Goal: Information Seeking & Learning: Learn about a topic

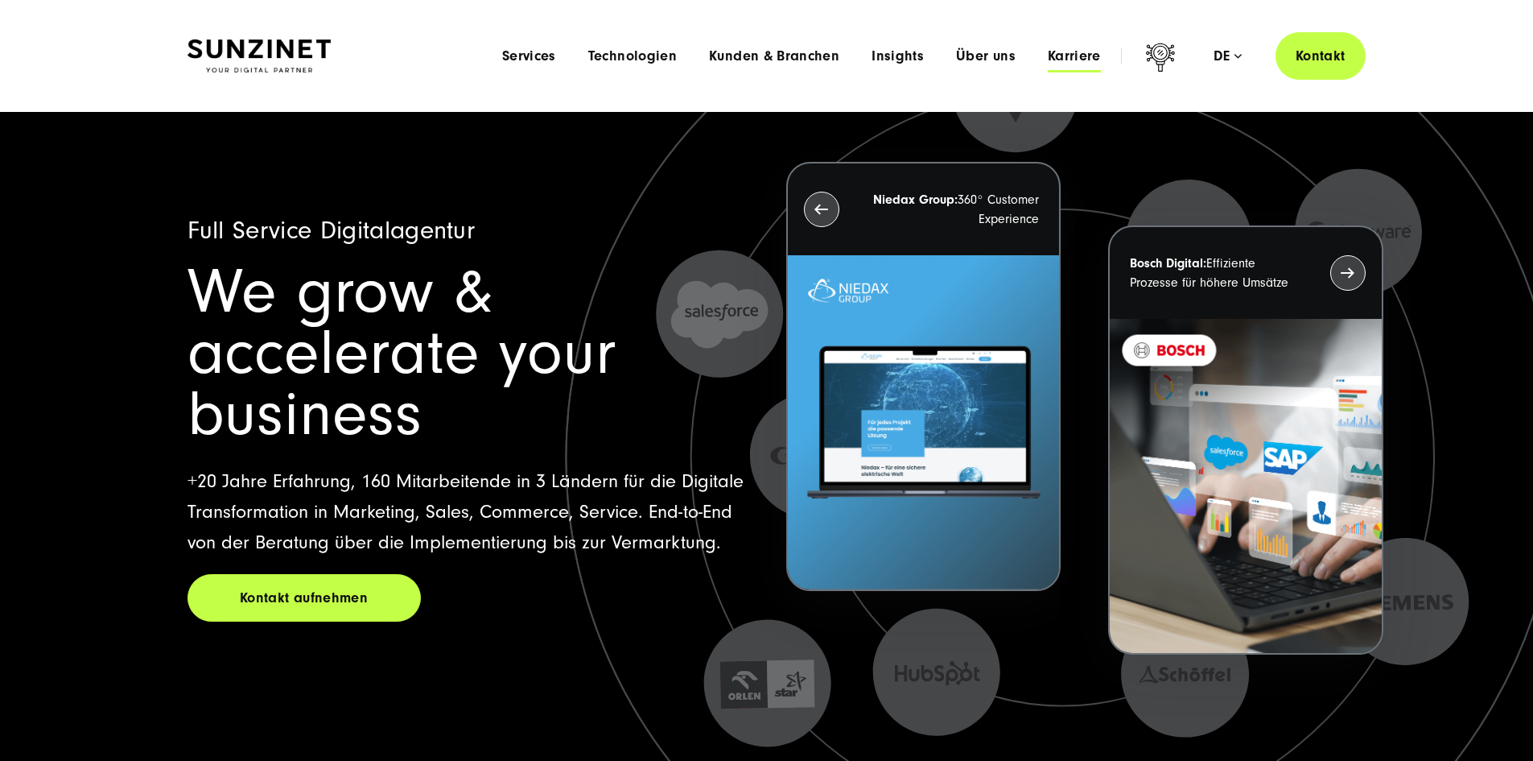
click at [1070, 55] on span "Karriere" at bounding box center [1074, 56] width 53 height 16
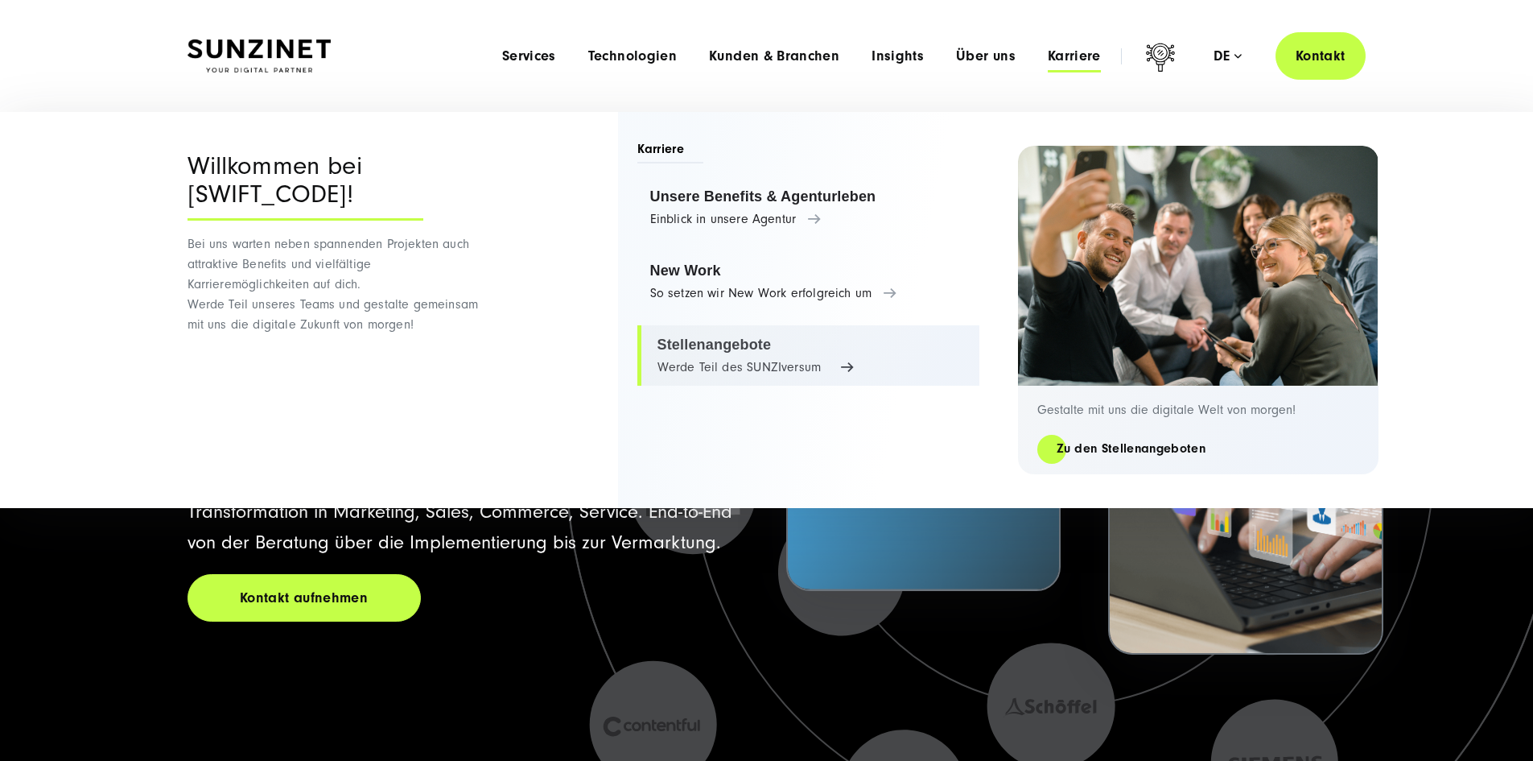
click at [745, 354] on link "Stellenangebote Werde Teil des SUNZIversum" at bounding box center [809, 355] width 342 height 61
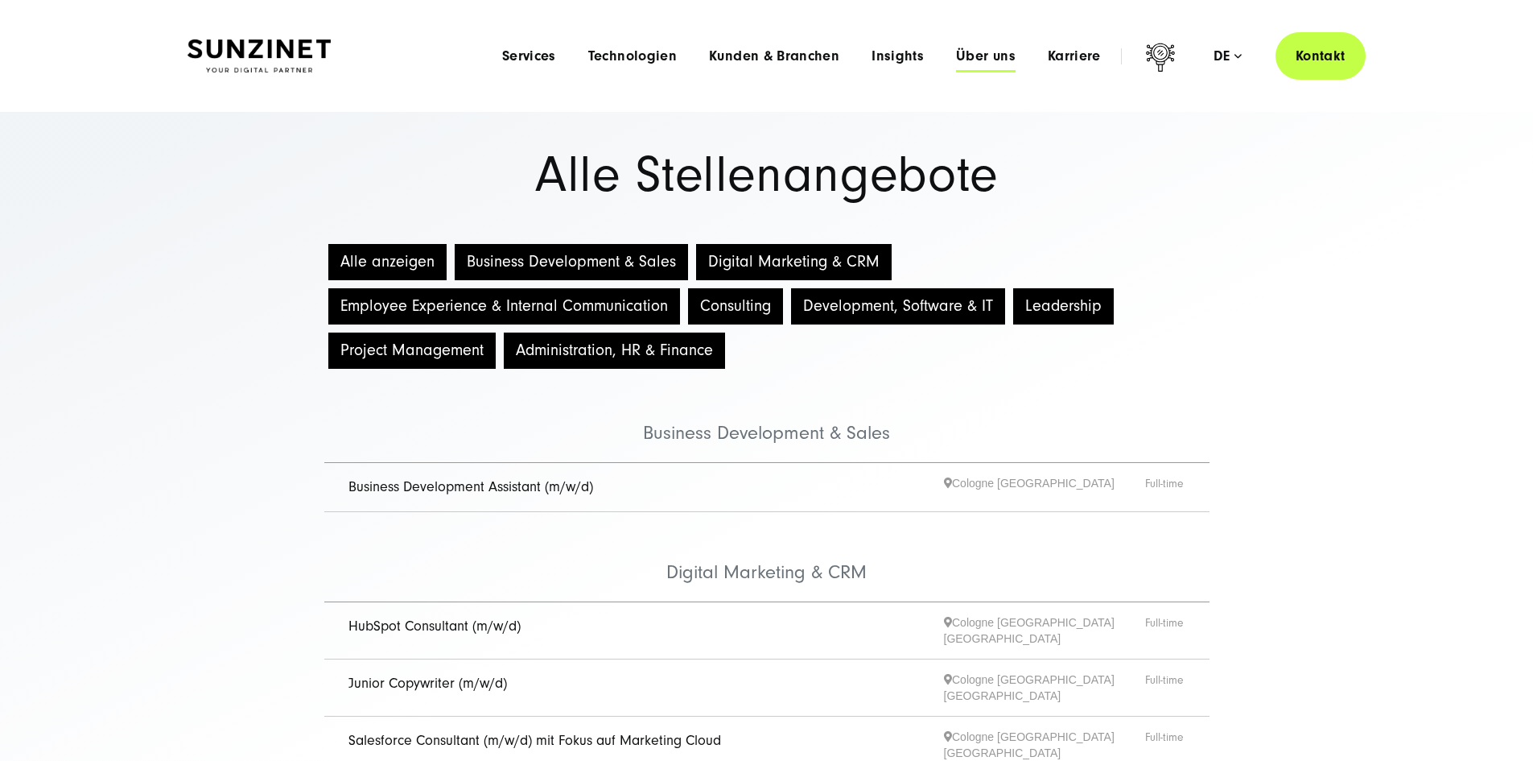
click at [971, 56] on span "Über uns" at bounding box center [986, 56] width 60 height 16
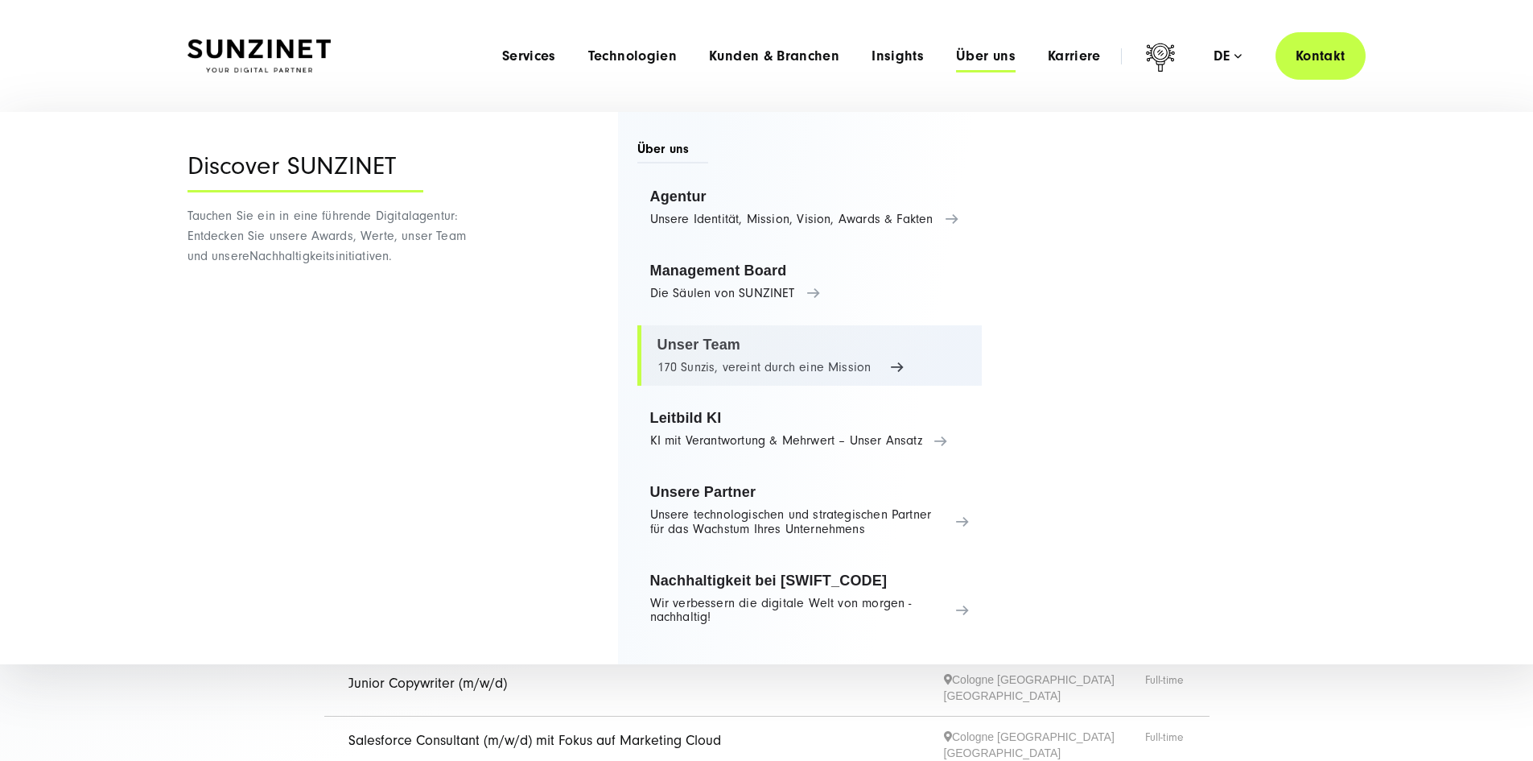
click at [821, 353] on link "Unser Team 170 Sunzis, vereint durch eine Mission" at bounding box center [810, 355] width 345 height 61
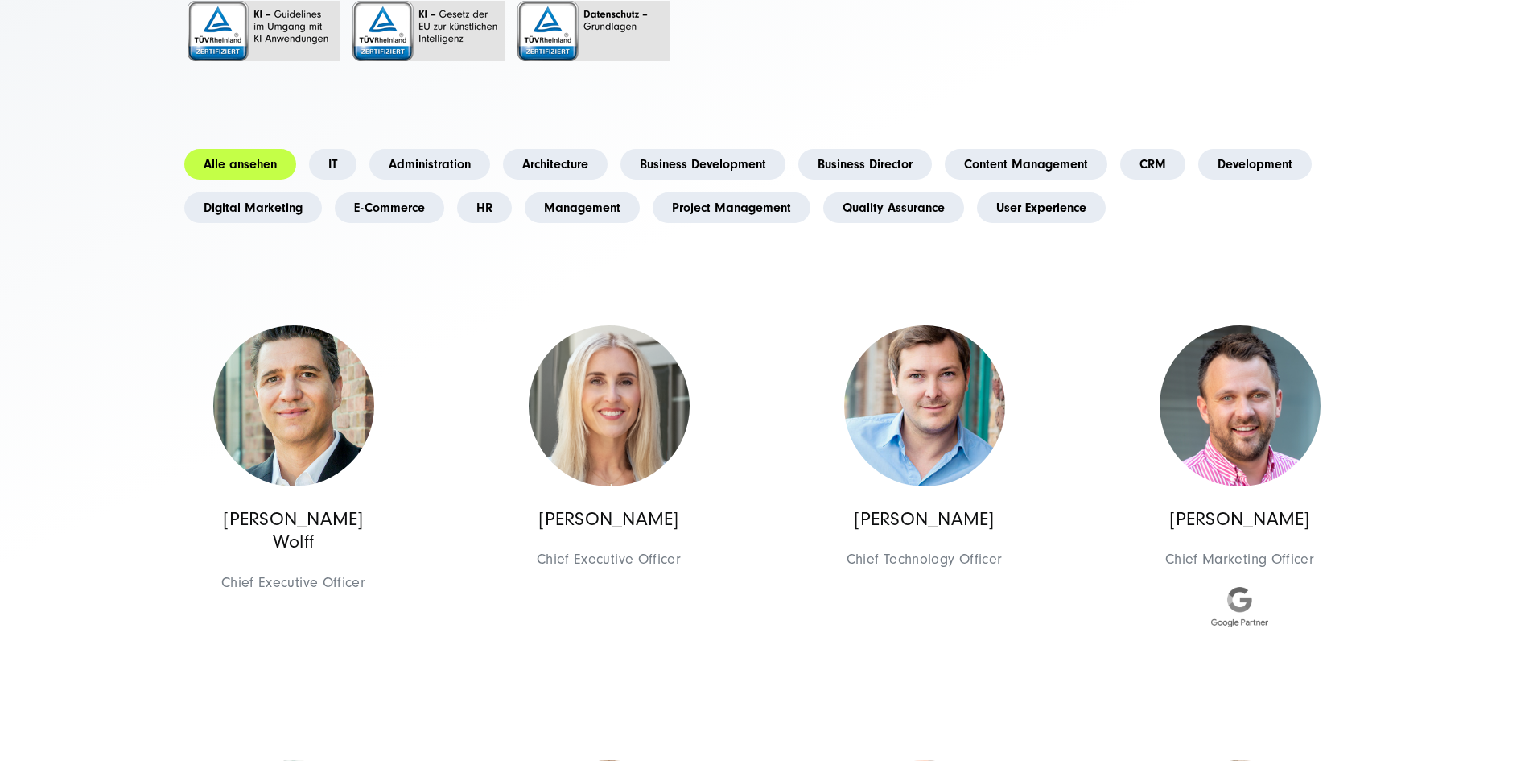
scroll to position [402, 0]
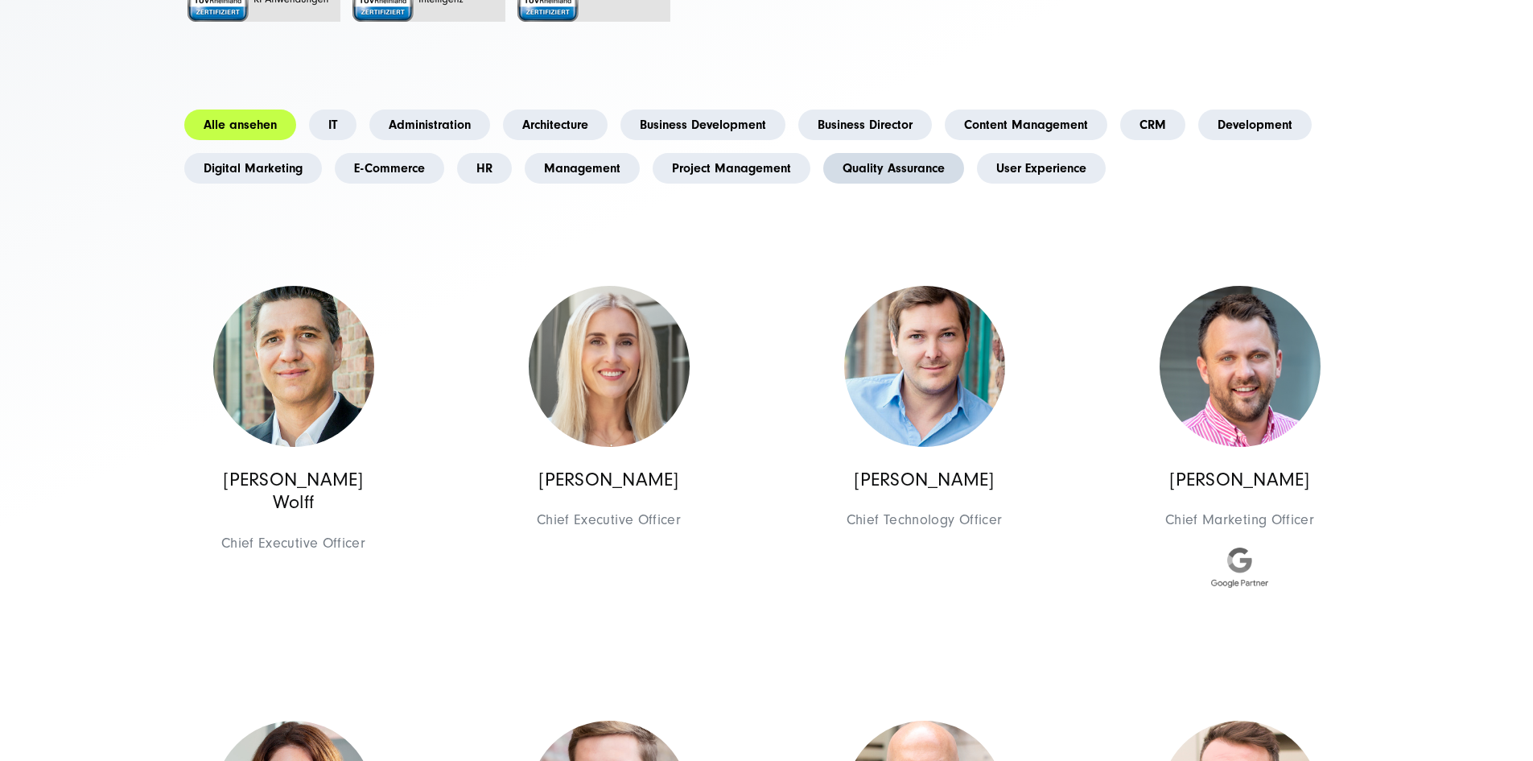
click at [823, 184] on link "Quality Assurance" at bounding box center [893, 168] width 141 height 31
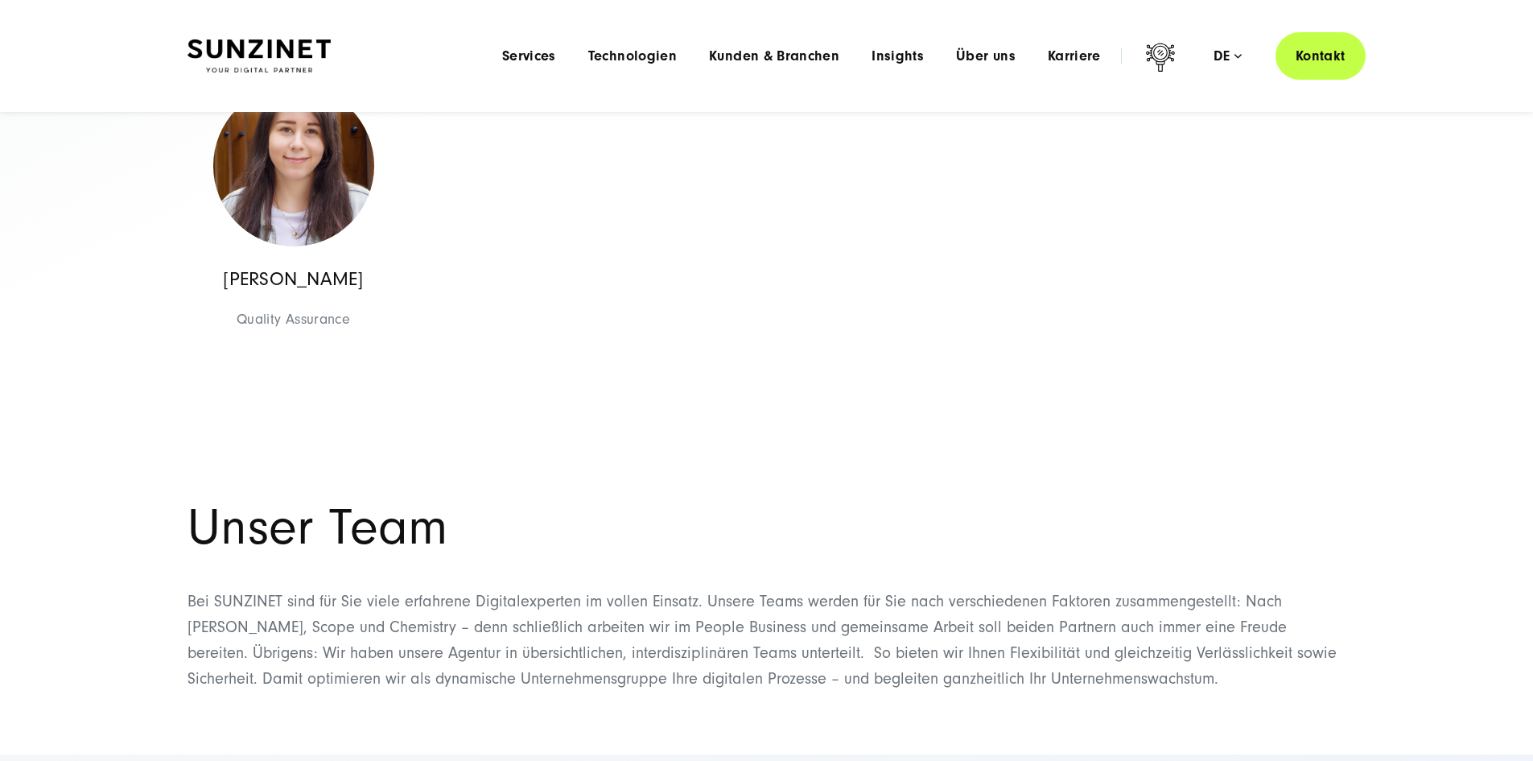
scroll to position [563, 0]
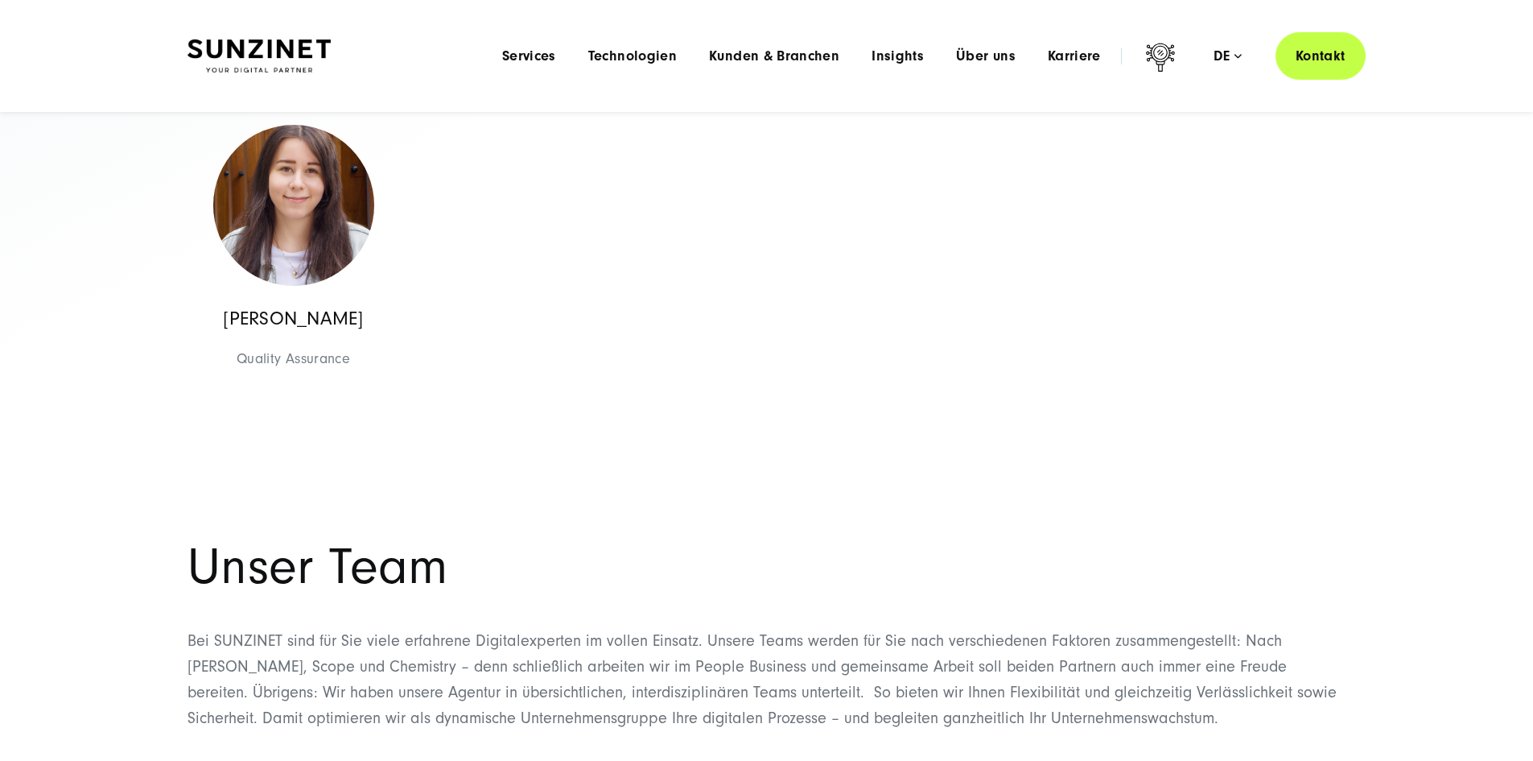
click at [632, 60] on li "Technologien Menu Maßgeschneiderte Technologielösungen Mit unserem Technologies…" at bounding box center [632, 55] width 121 height 17
click at [596, 52] on span "Technologien" at bounding box center [632, 56] width 89 height 16
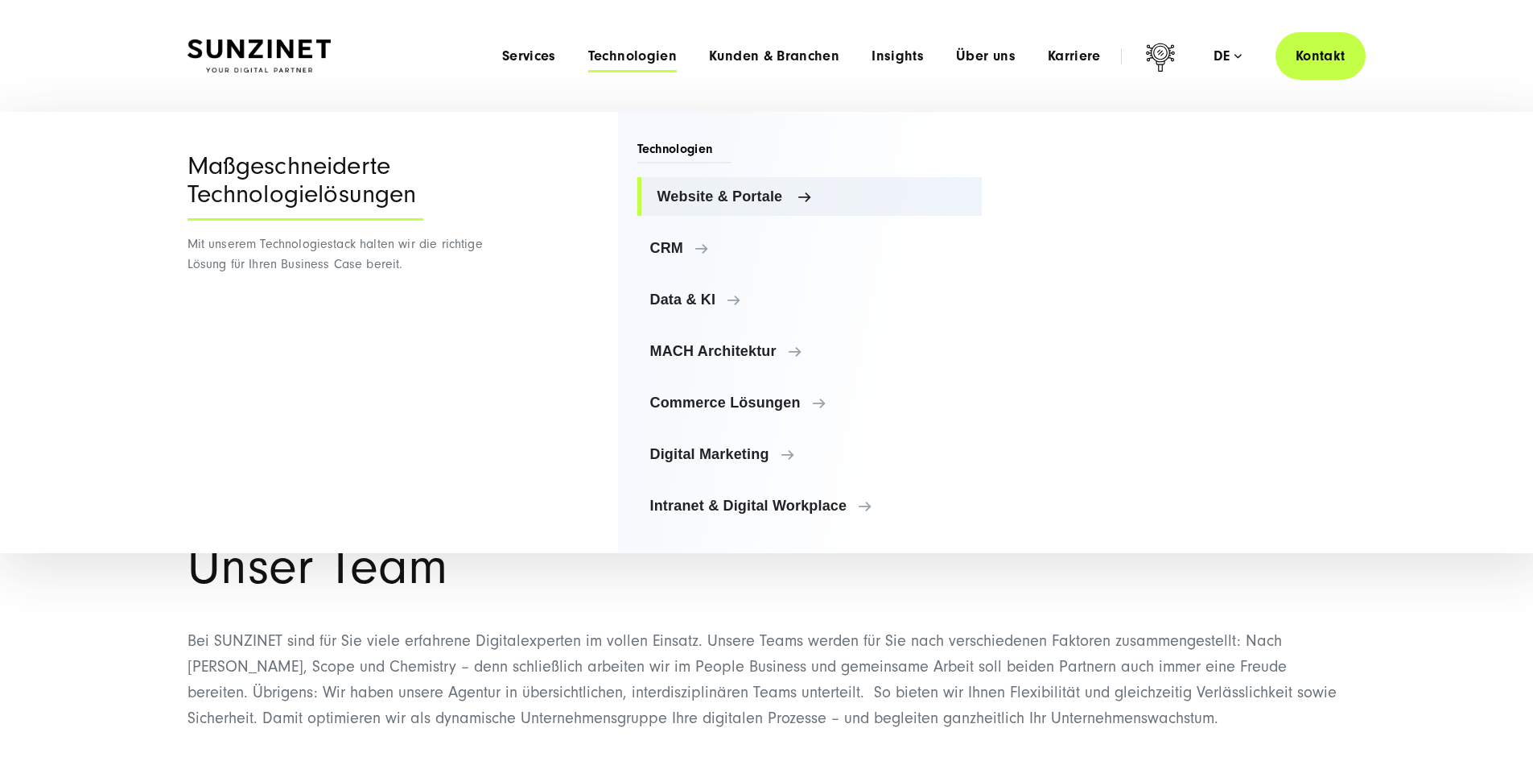
click at [749, 204] on span "Website & Portale" at bounding box center [814, 196] width 312 height 16
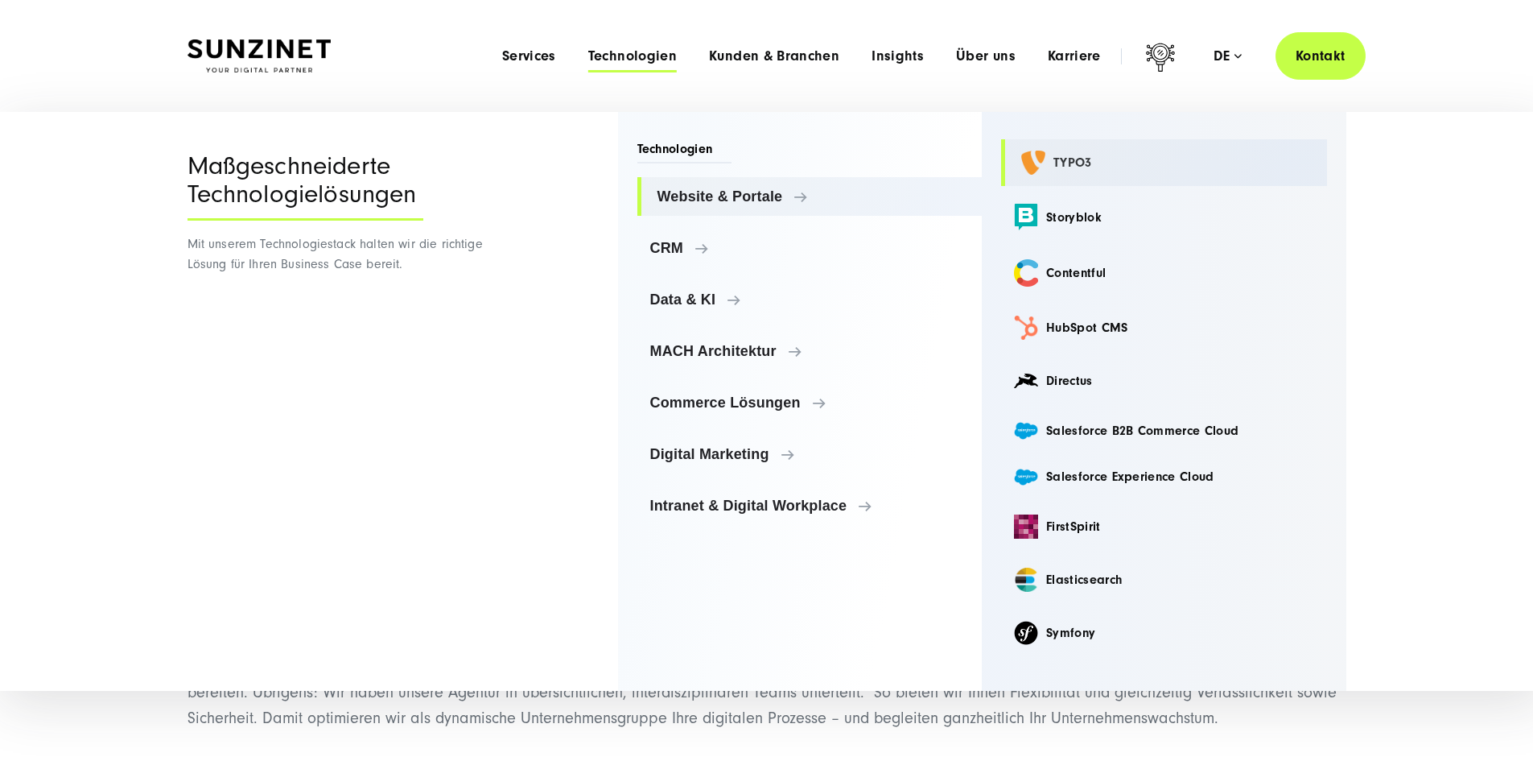
click at [1086, 167] on link "TYPO3" at bounding box center [1164, 162] width 326 height 47
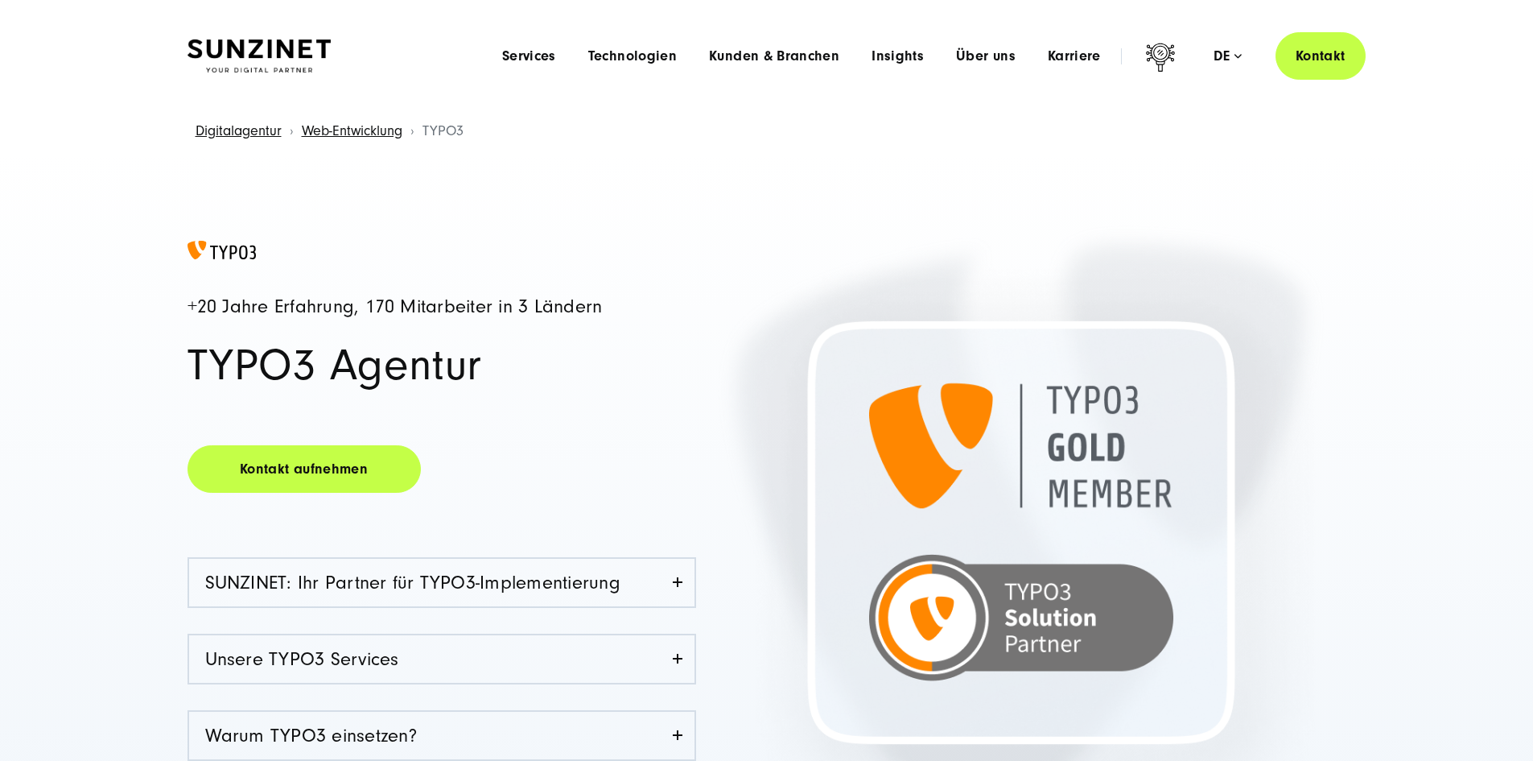
click at [568, 65] on div "Menu Services Menu Full Service Digitalagentur Wir lösen komplexe Herausforderu…" at bounding box center [926, 55] width 880 height 47
click at [588, 57] on span "Technologien" at bounding box center [632, 56] width 89 height 16
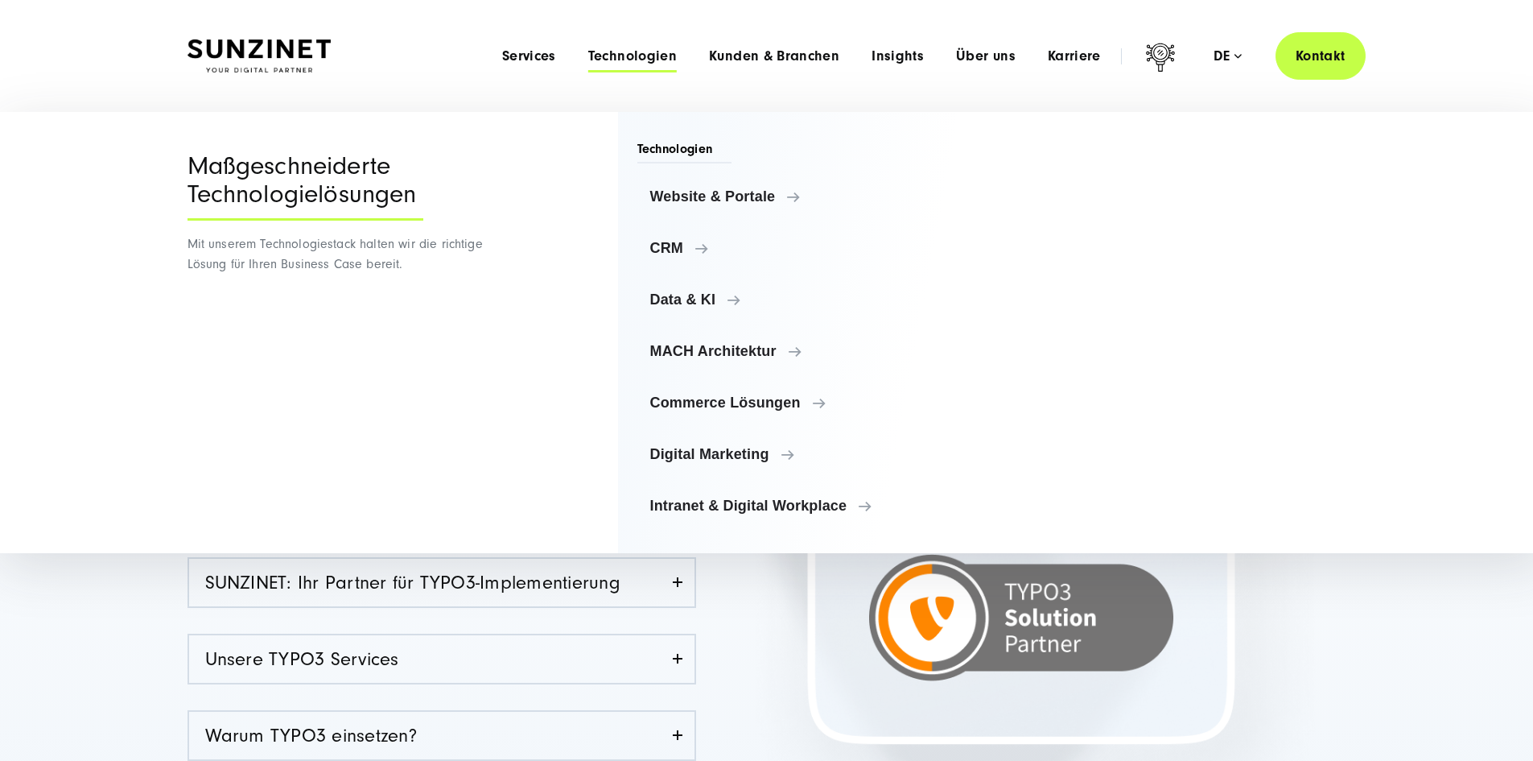
click at [684, 268] on ul "Website & Portale Website & Portale TYPO3 Storyblok Contentful CRM" at bounding box center [810, 351] width 345 height 348
click at [701, 296] on span "Data & KI" at bounding box center [814, 299] width 312 height 16
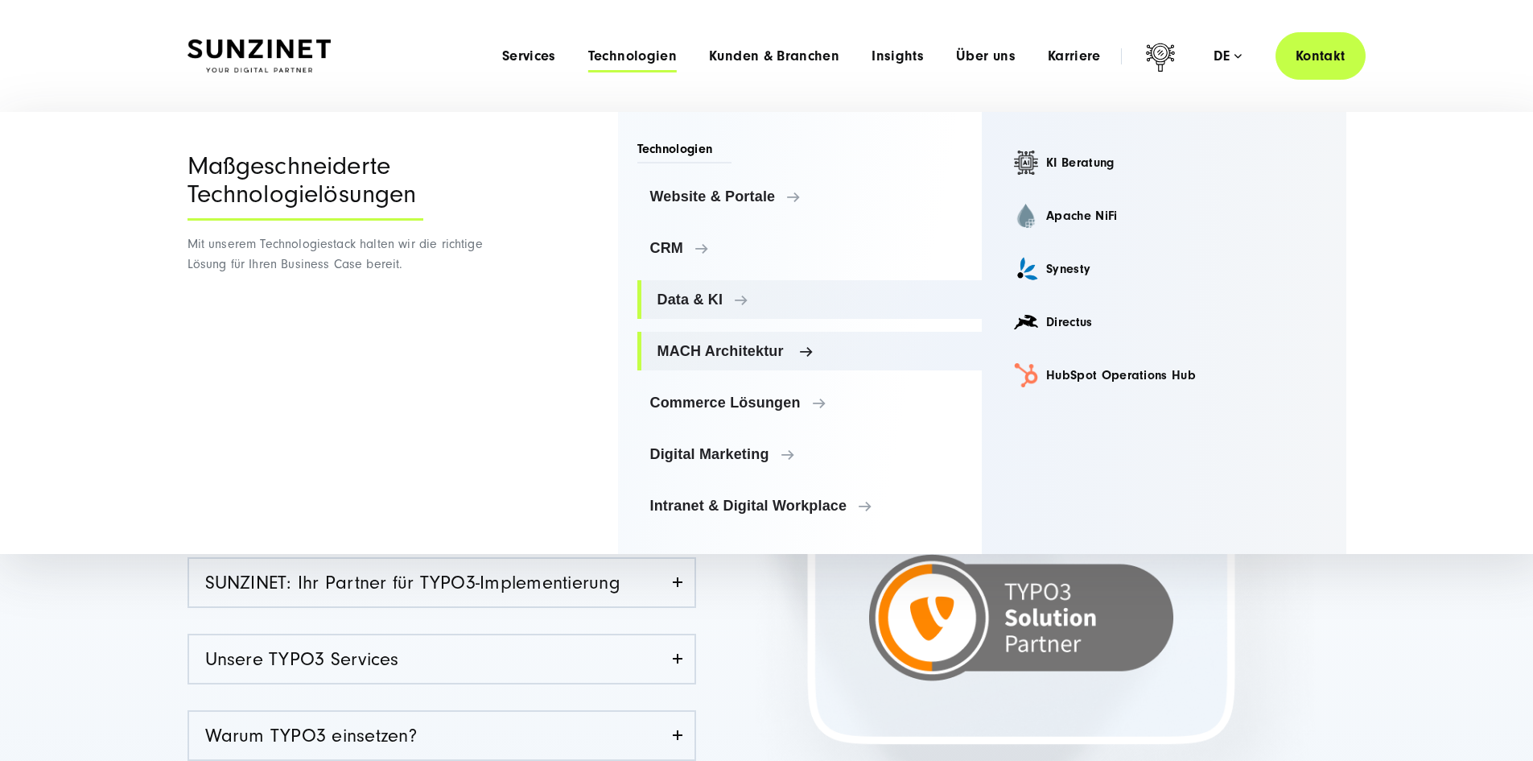
click at [679, 353] on span "MACH Architektur" at bounding box center [814, 351] width 312 height 16
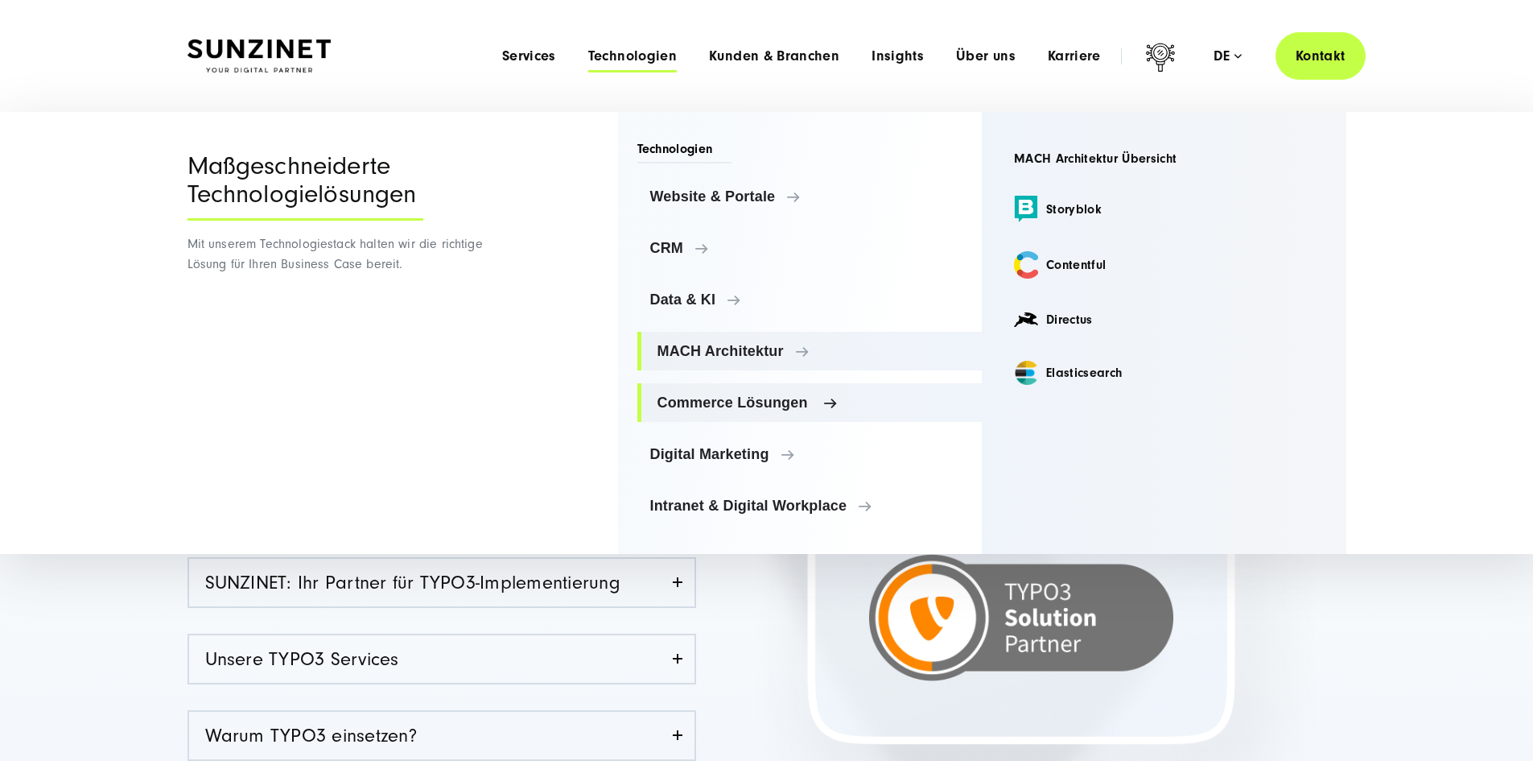
click at [698, 394] on span "Commerce Lösungen" at bounding box center [814, 402] width 312 height 16
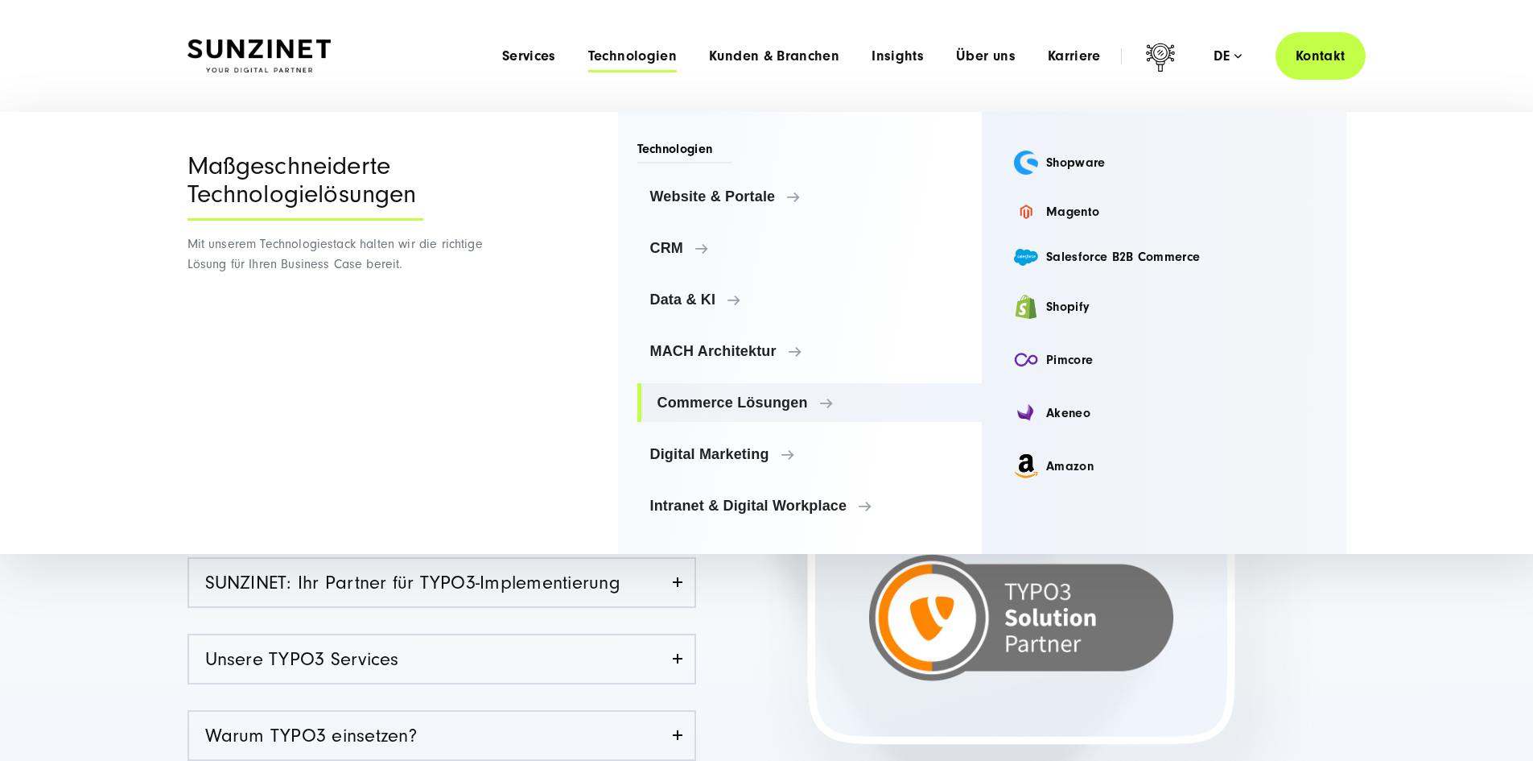
click at [704, 428] on ul "Website & Portale Website & Portale TYPO3 Storyblok Contentful CRM" at bounding box center [810, 351] width 345 height 348
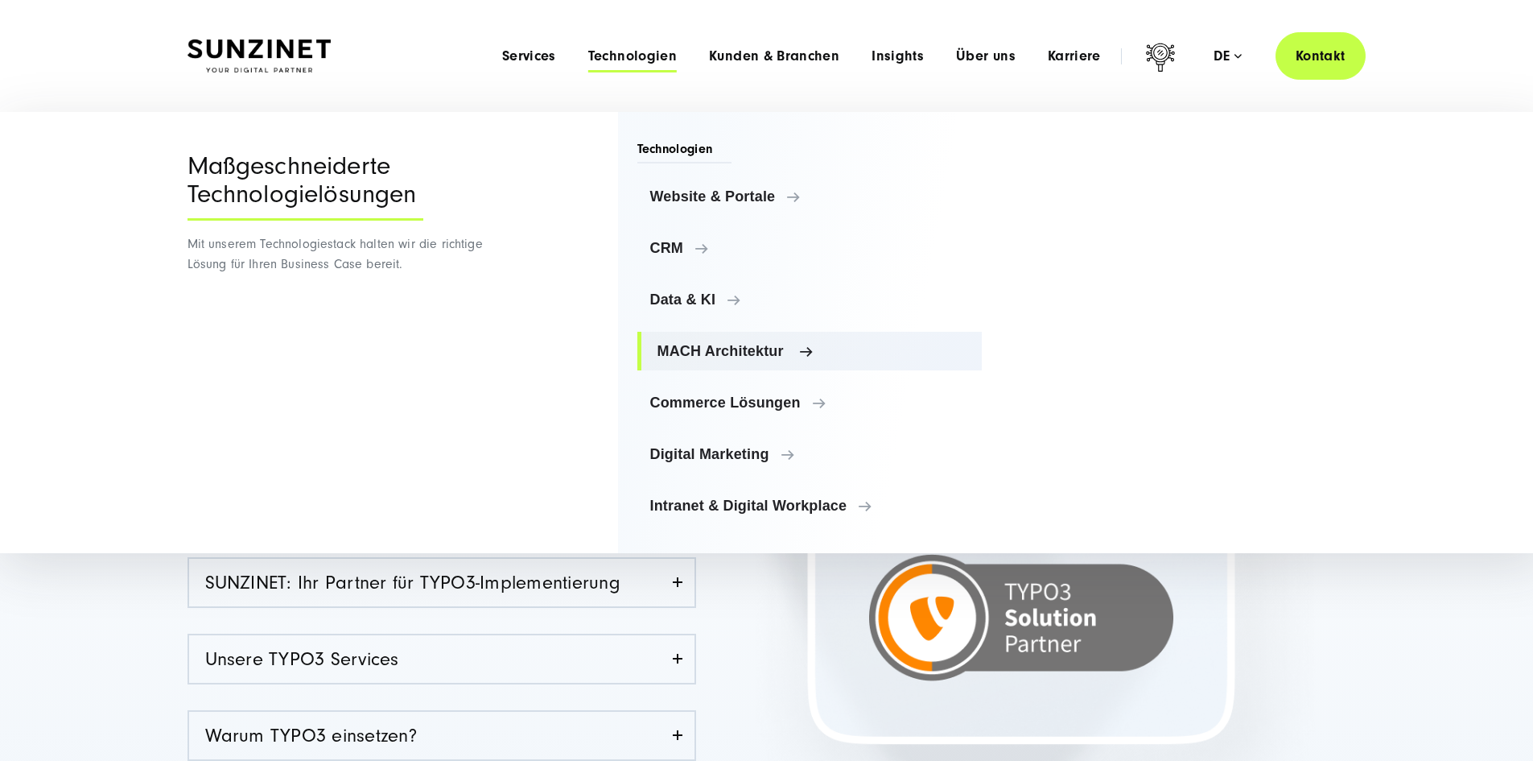
click at [709, 357] on span "MACH Architektur" at bounding box center [814, 351] width 312 height 16
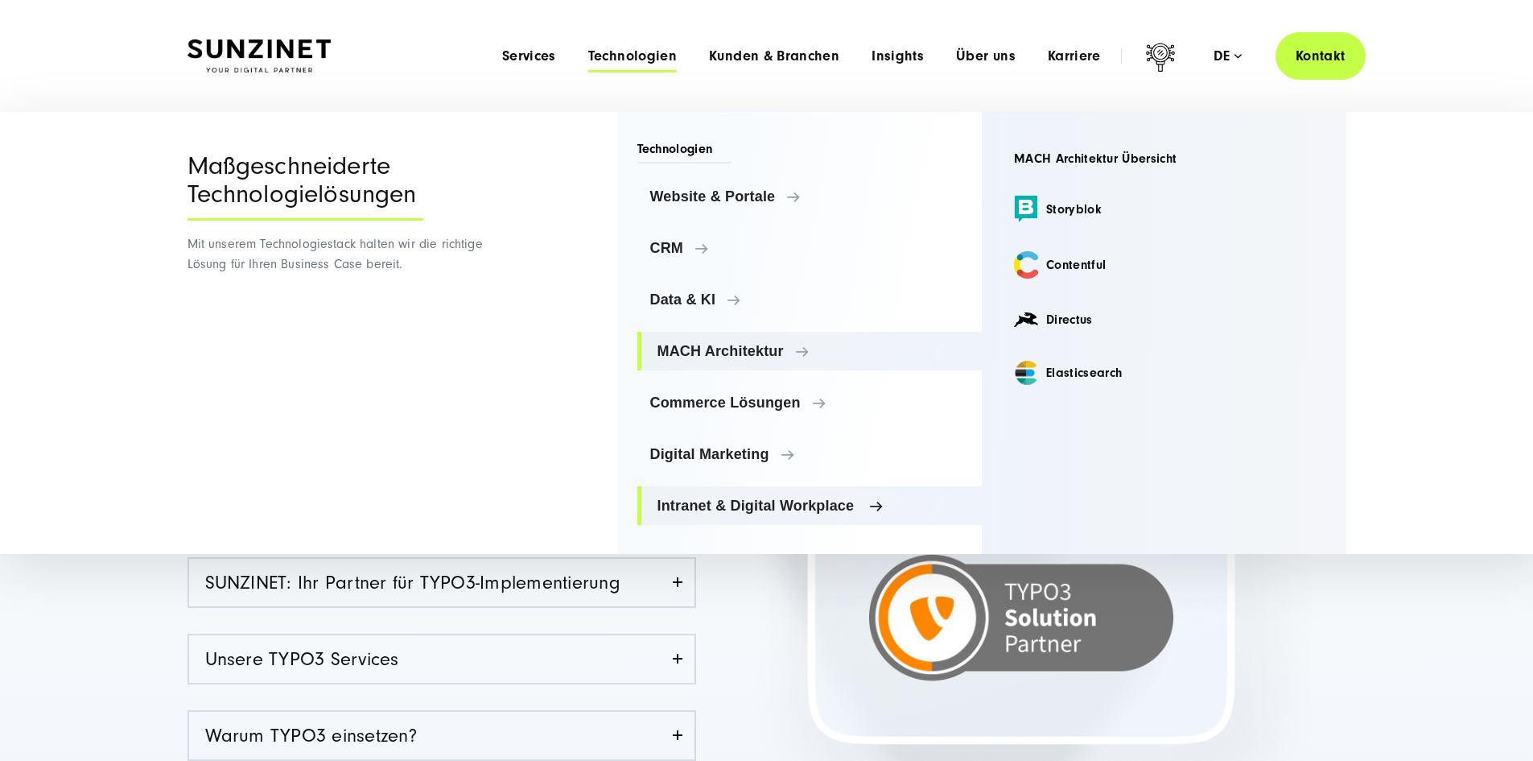
click at [742, 498] on span "Intranet & Digital Workplace" at bounding box center [814, 505] width 312 height 16
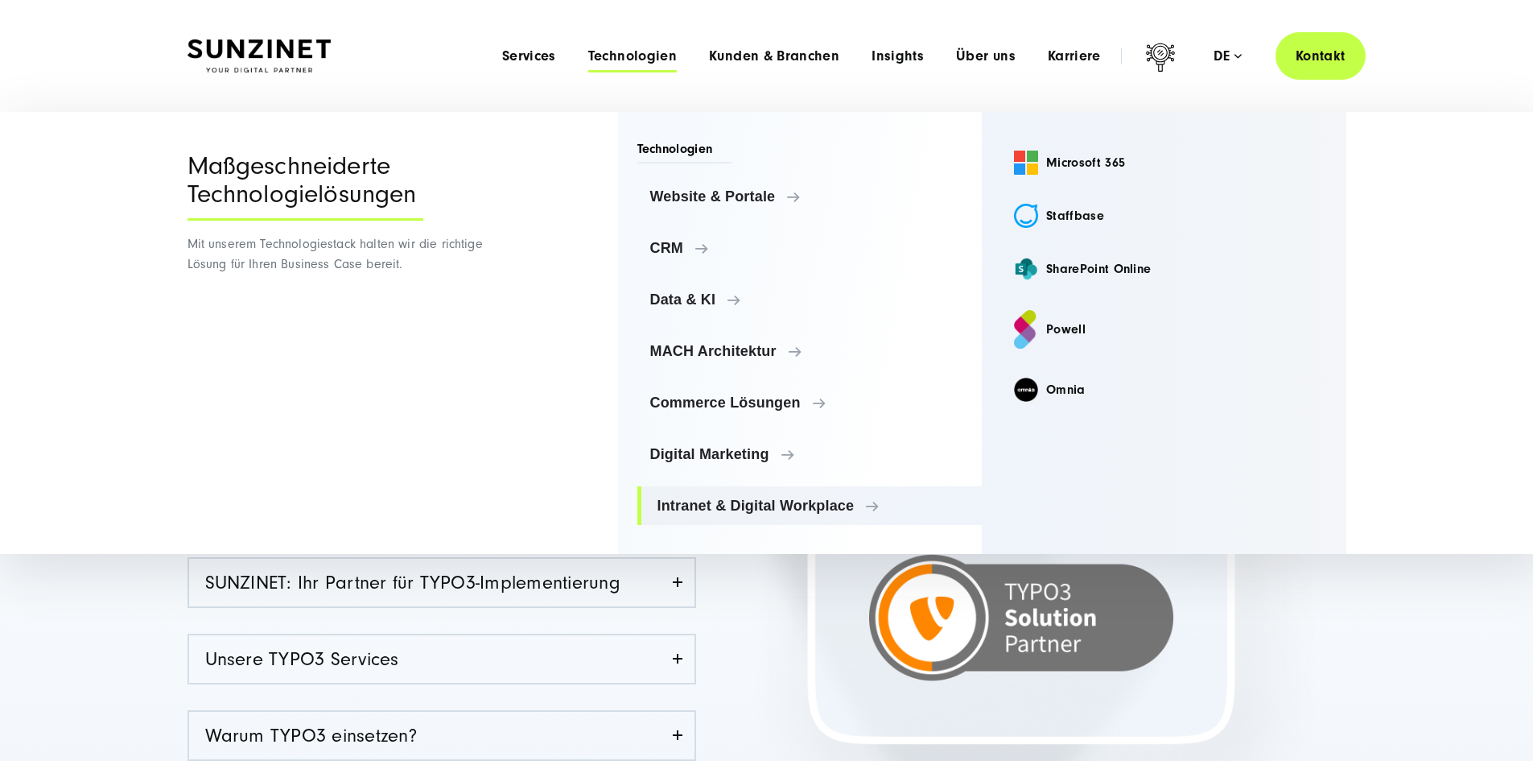
click at [1374, 628] on div "+20 Jahre Erfahrung, 170 Mitarbeiter in 3 Ländern TYPO3 Agentur Kontakt aufnehm…" at bounding box center [767, 615] width 1224 height 749
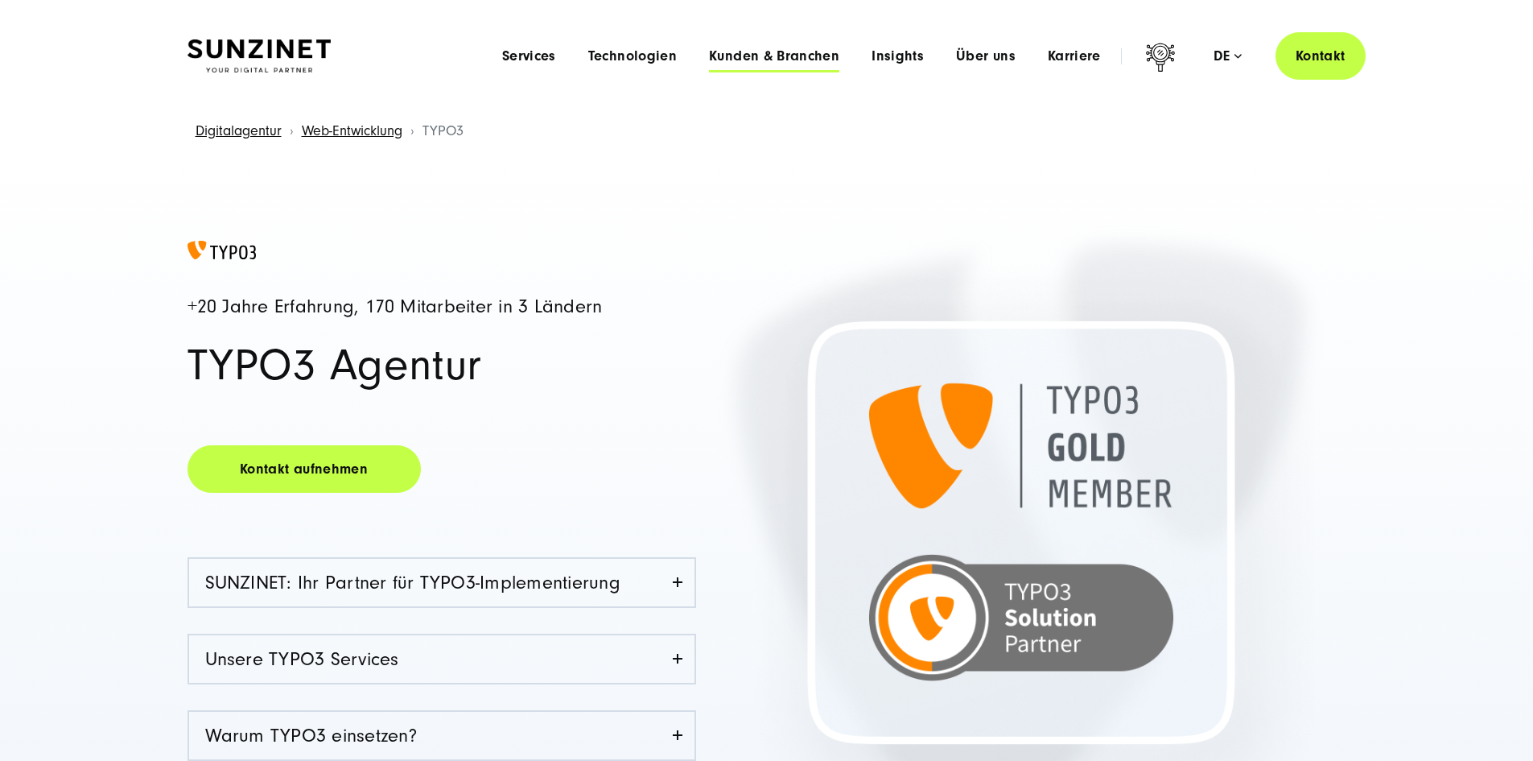
click at [734, 56] on span "Kunden & Branchen" at bounding box center [774, 56] width 130 height 16
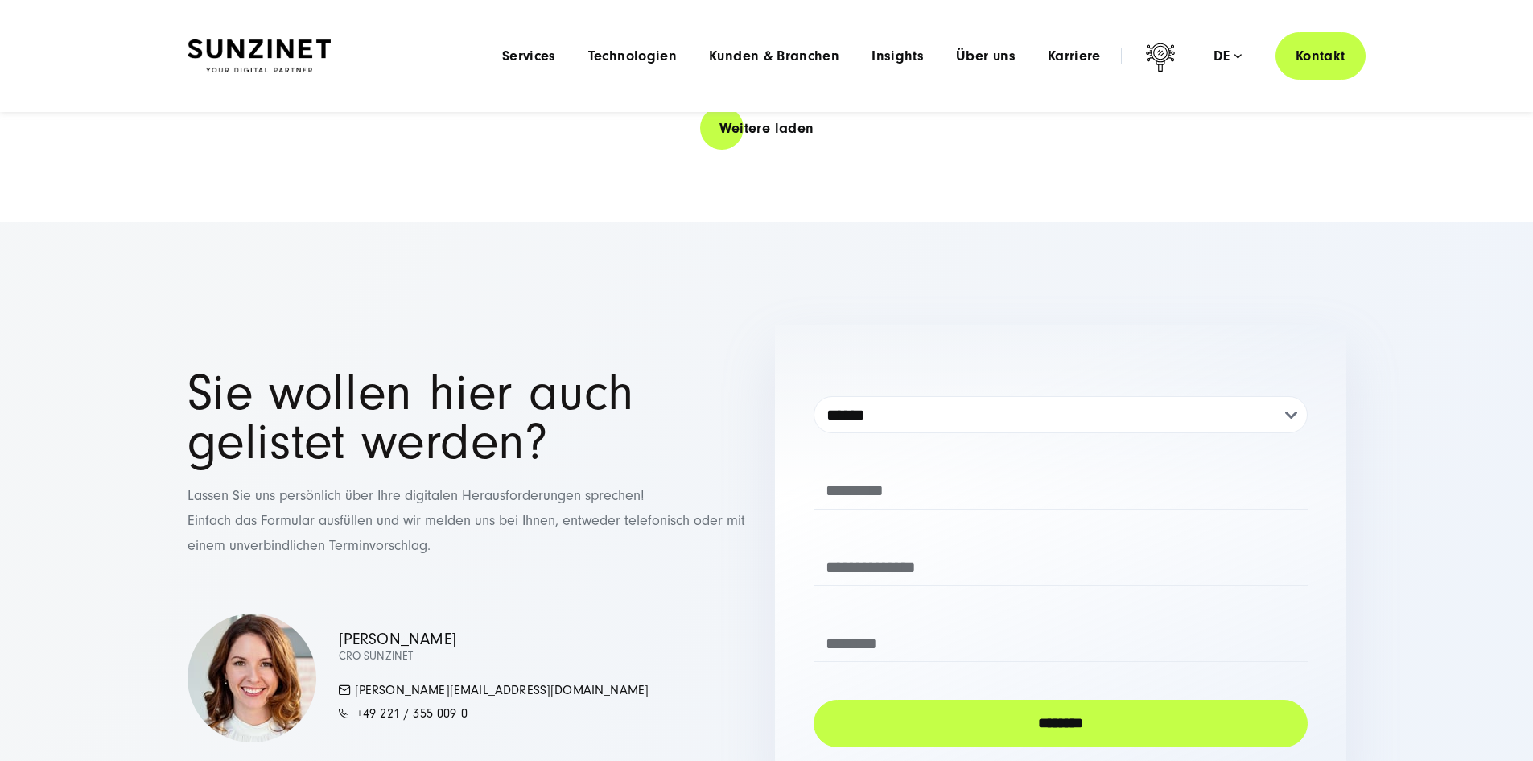
scroll to position [3381, 0]
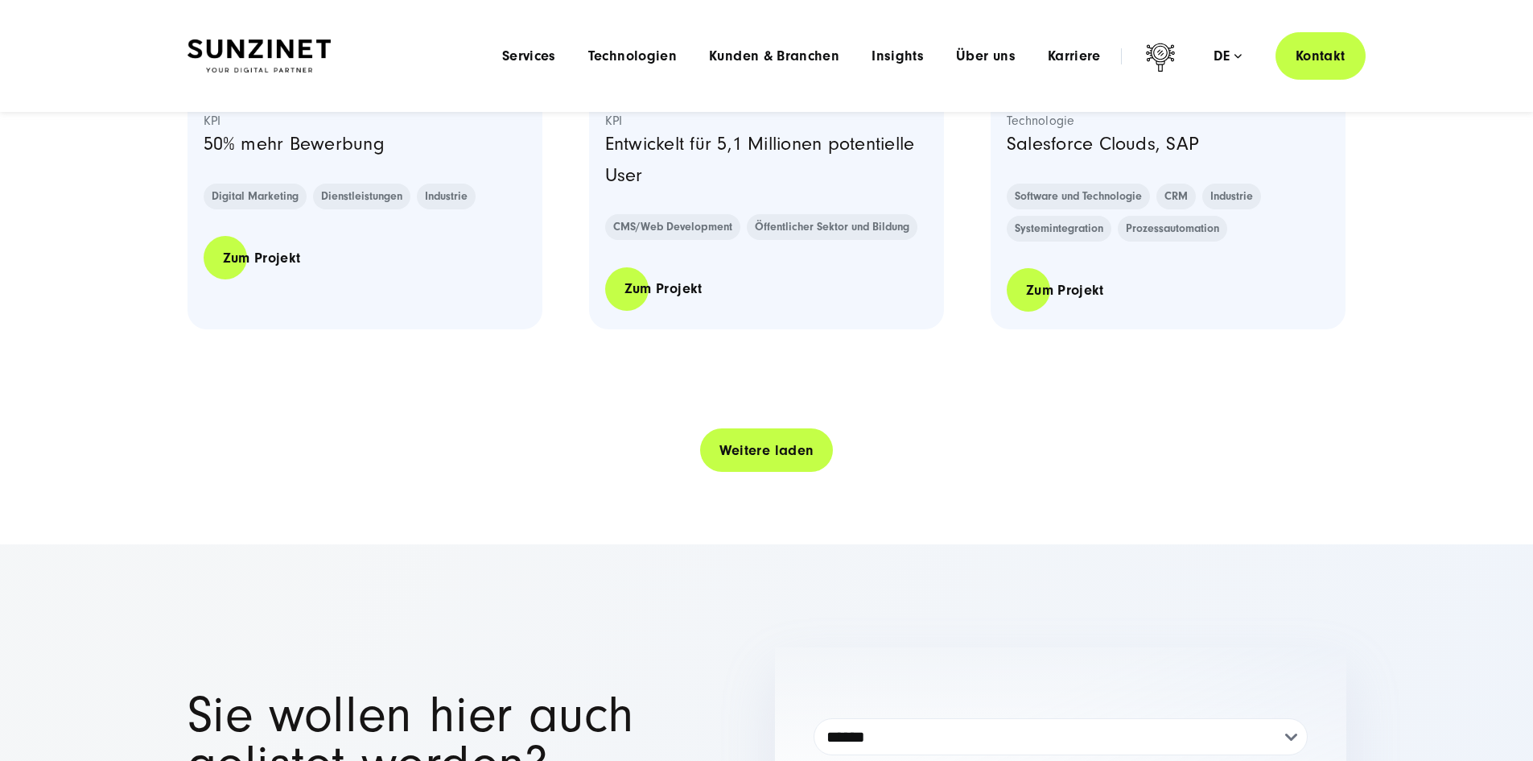
click at [753, 473] on link "Weitere laden" at bounding box center [767, 450] width 134 height 46
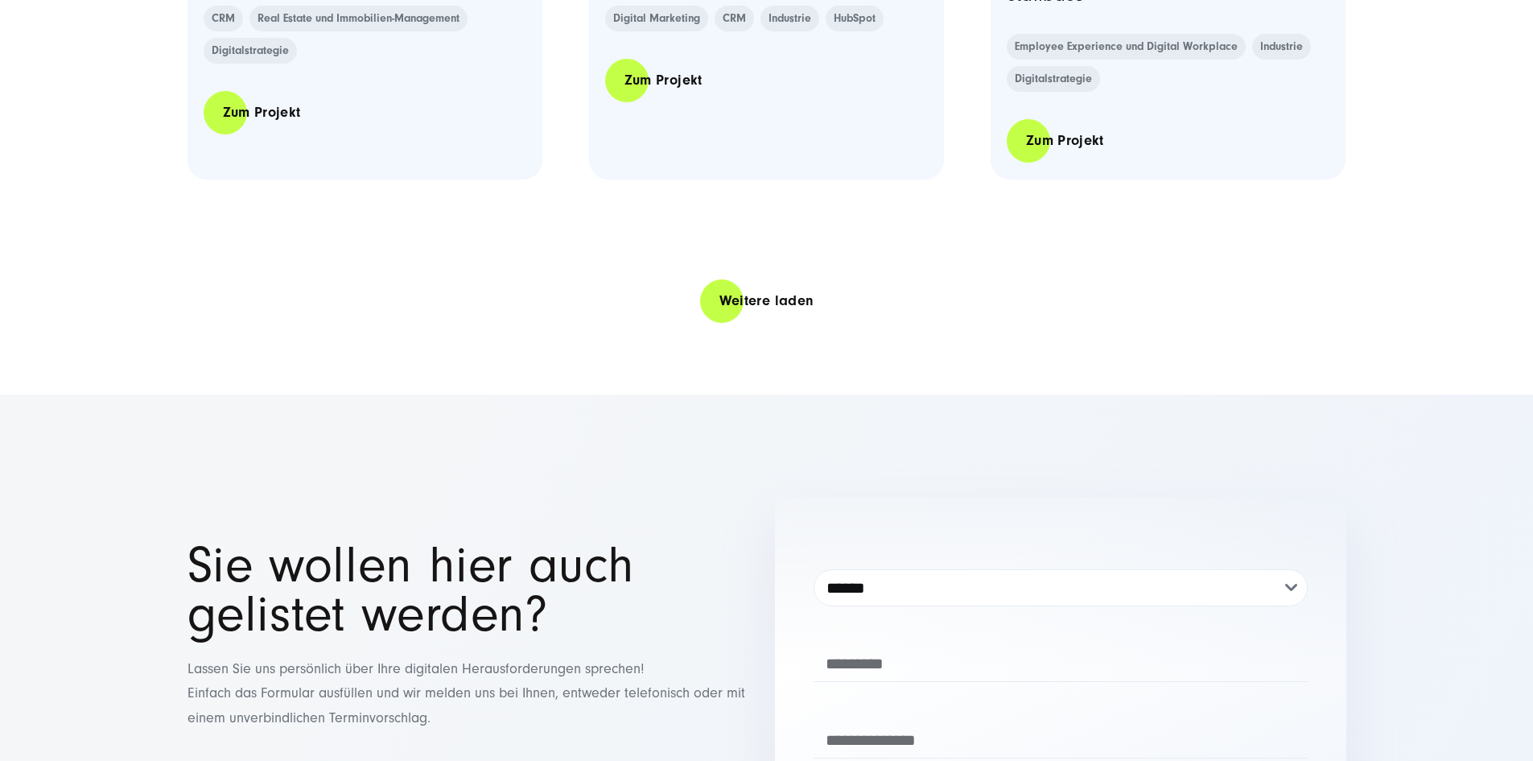
scroll to position [6762, 0]
click at [778, 322] on link "Weitere laden" at bounding box center [767, 299] width 134 height 46
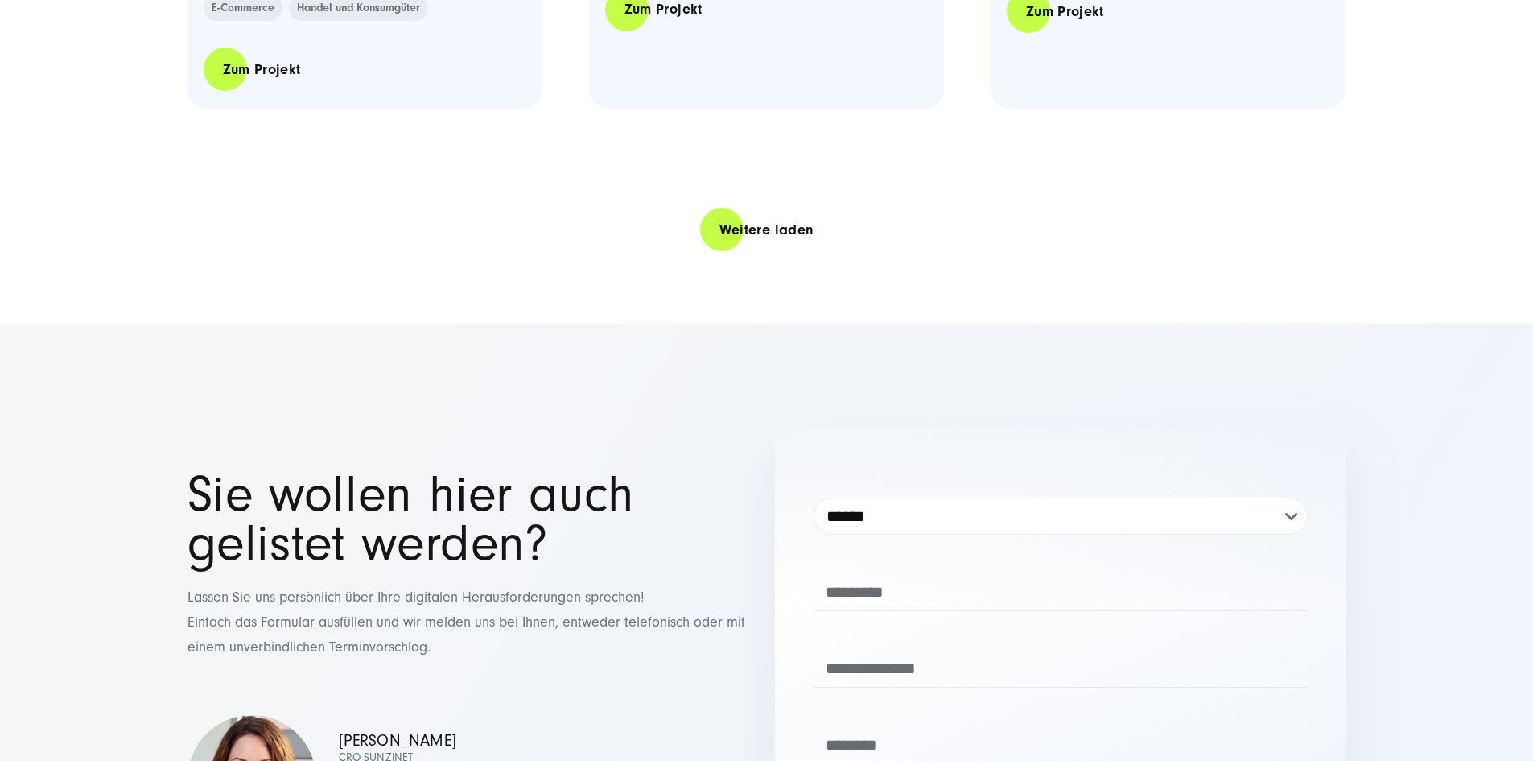
scroll to position [10303, 0]
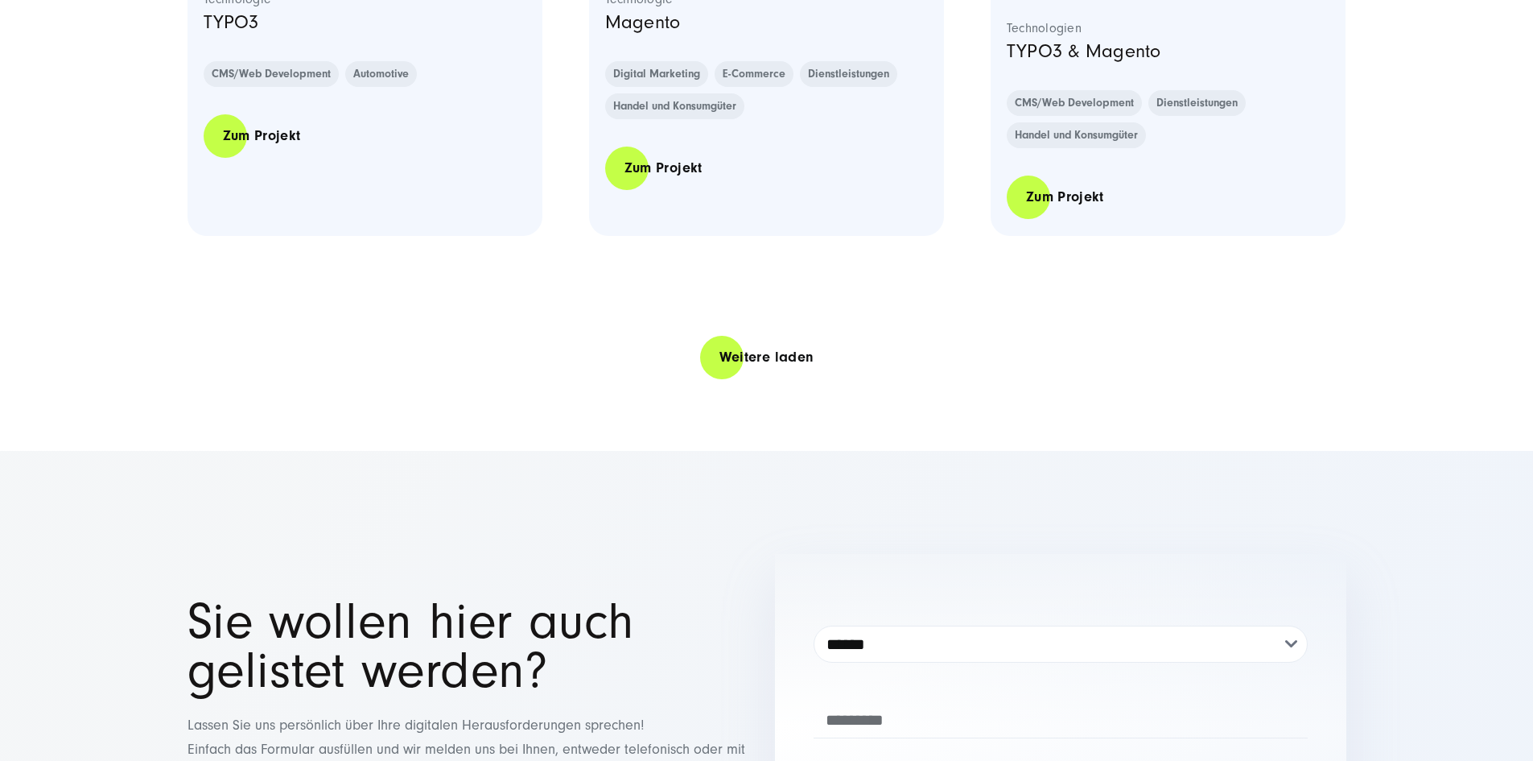
scroll to position [13121, 0]
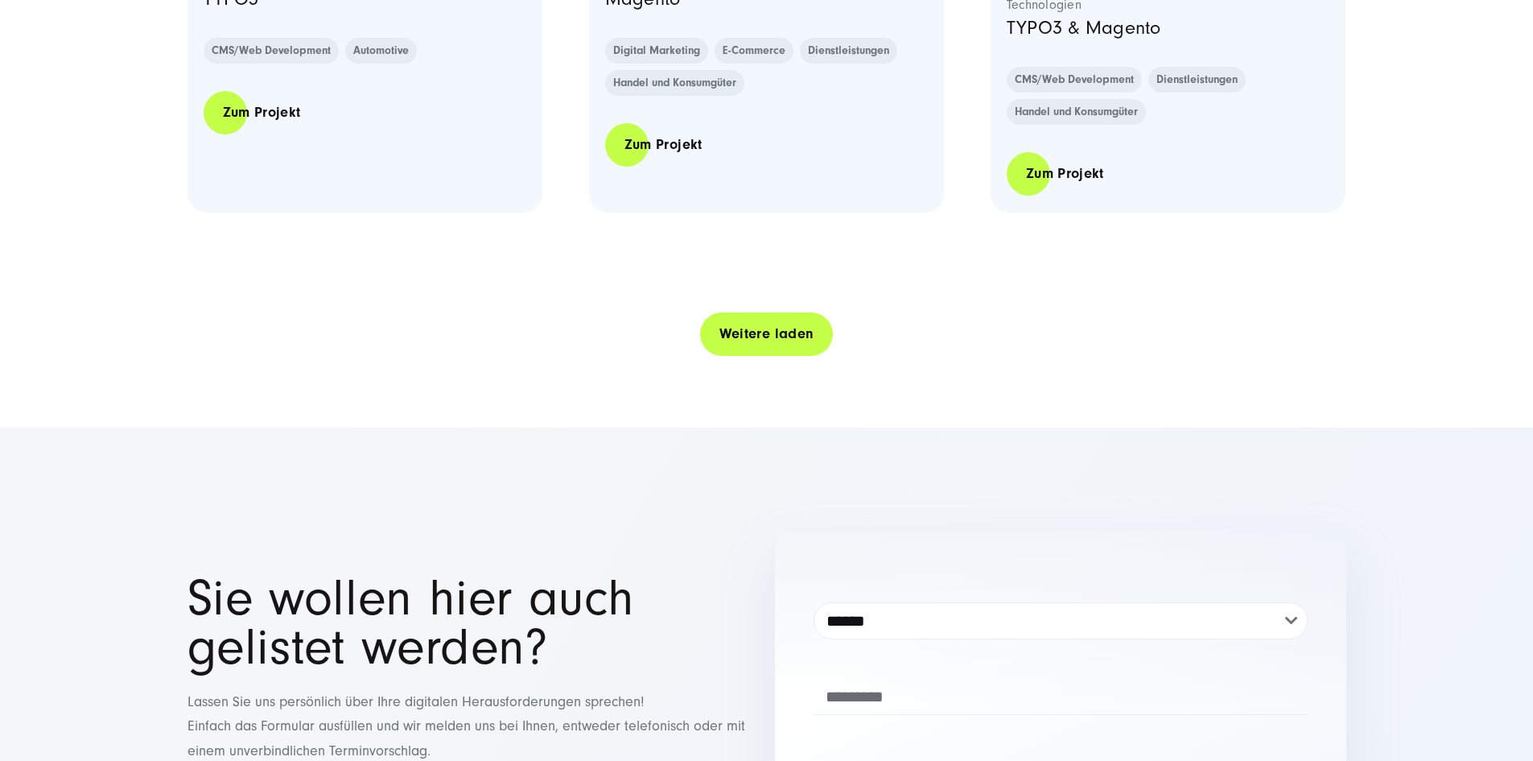
click at [741, 357] on link "Weitere laden" at bounding box center [767, 334] width 134 height 46
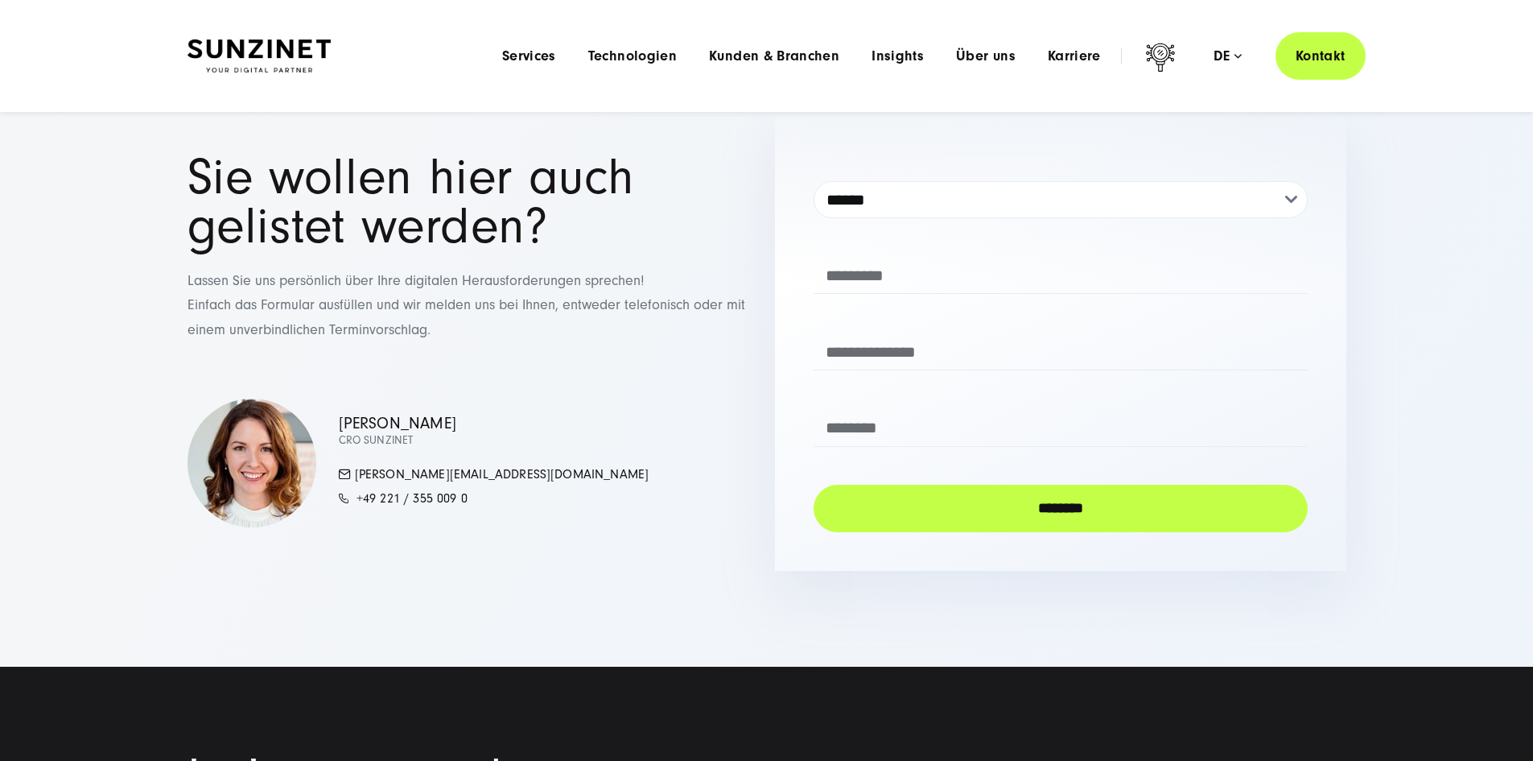
scroll to position [16823, 0]
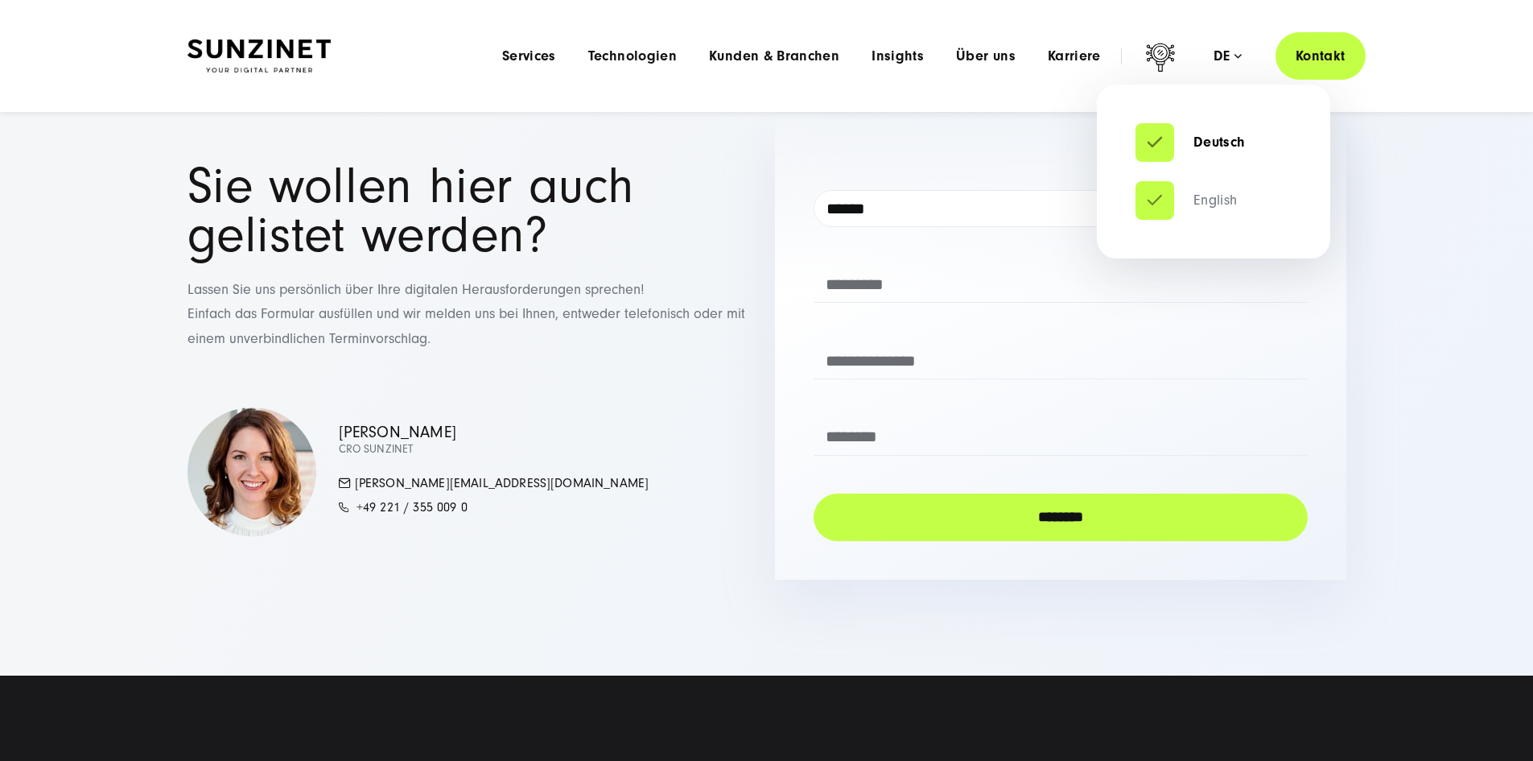
click at [1193, 196] on link "English" at bounding box center [1187, 200] width 102 height 16
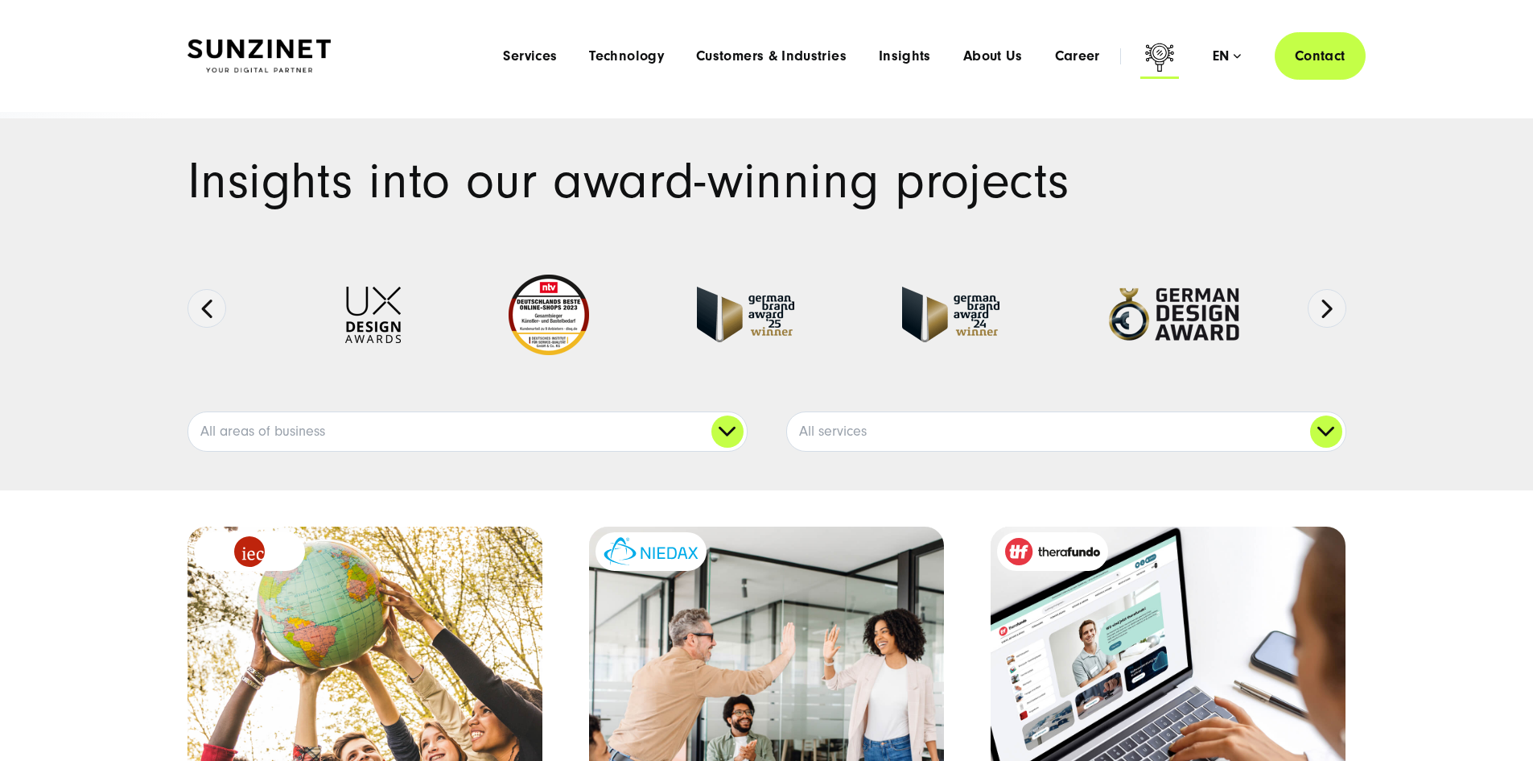
click at [1145, 61] on icon at bounding box center [1159, 57] width 29 height 28
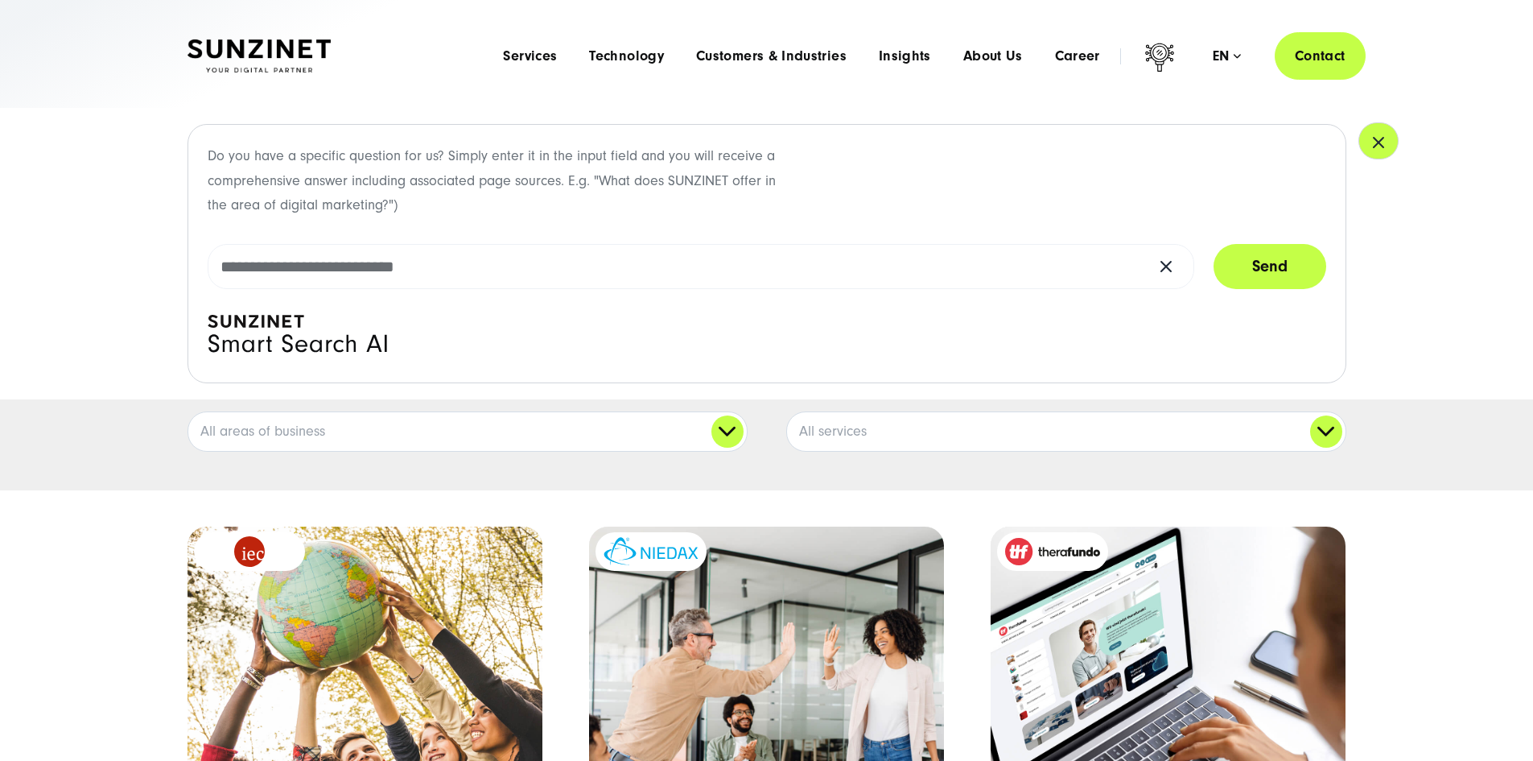
click at [1374, 149] on icon "button" at bounding box center [1378, 142] width 19 height 19
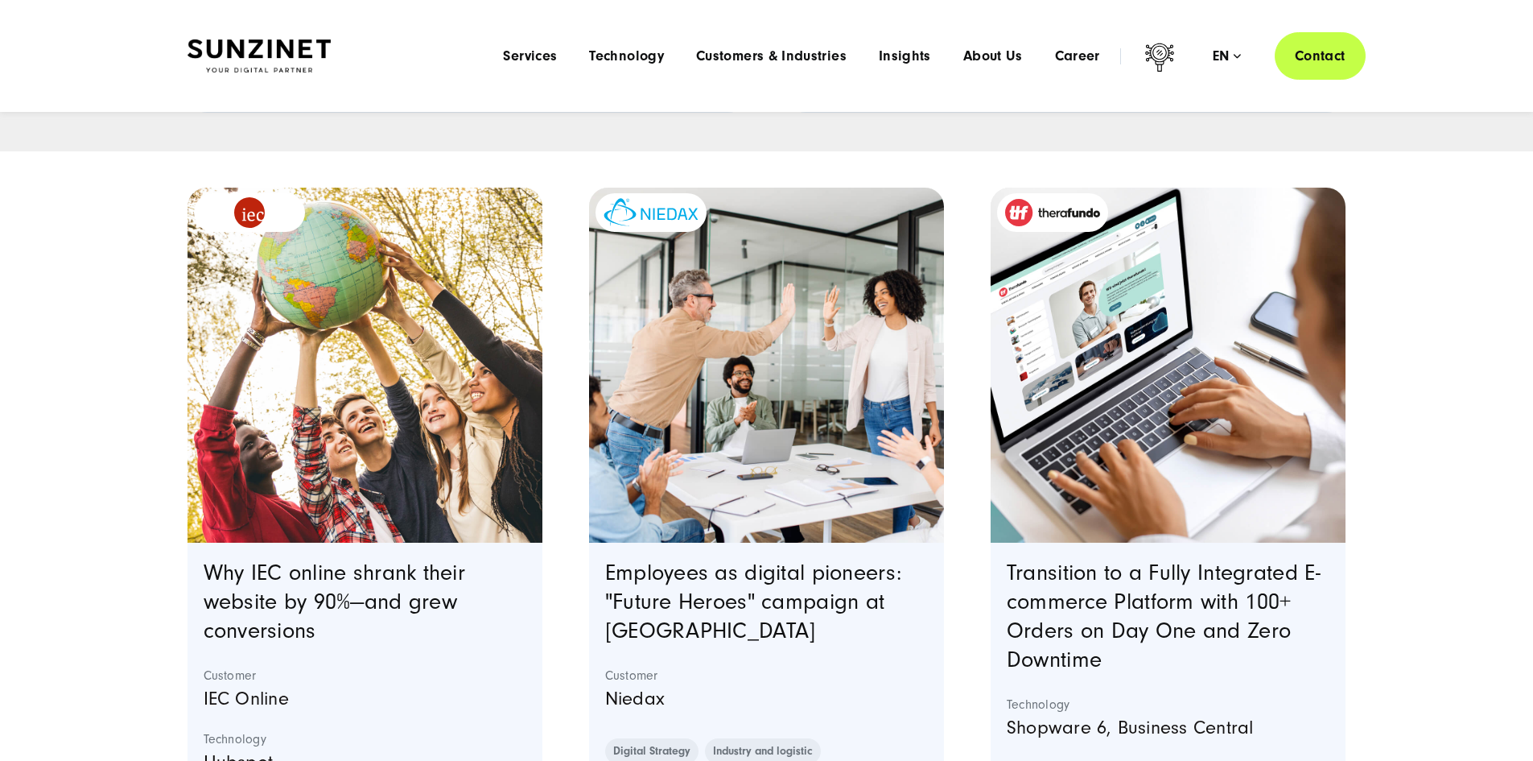
scroll to position [241, 0]
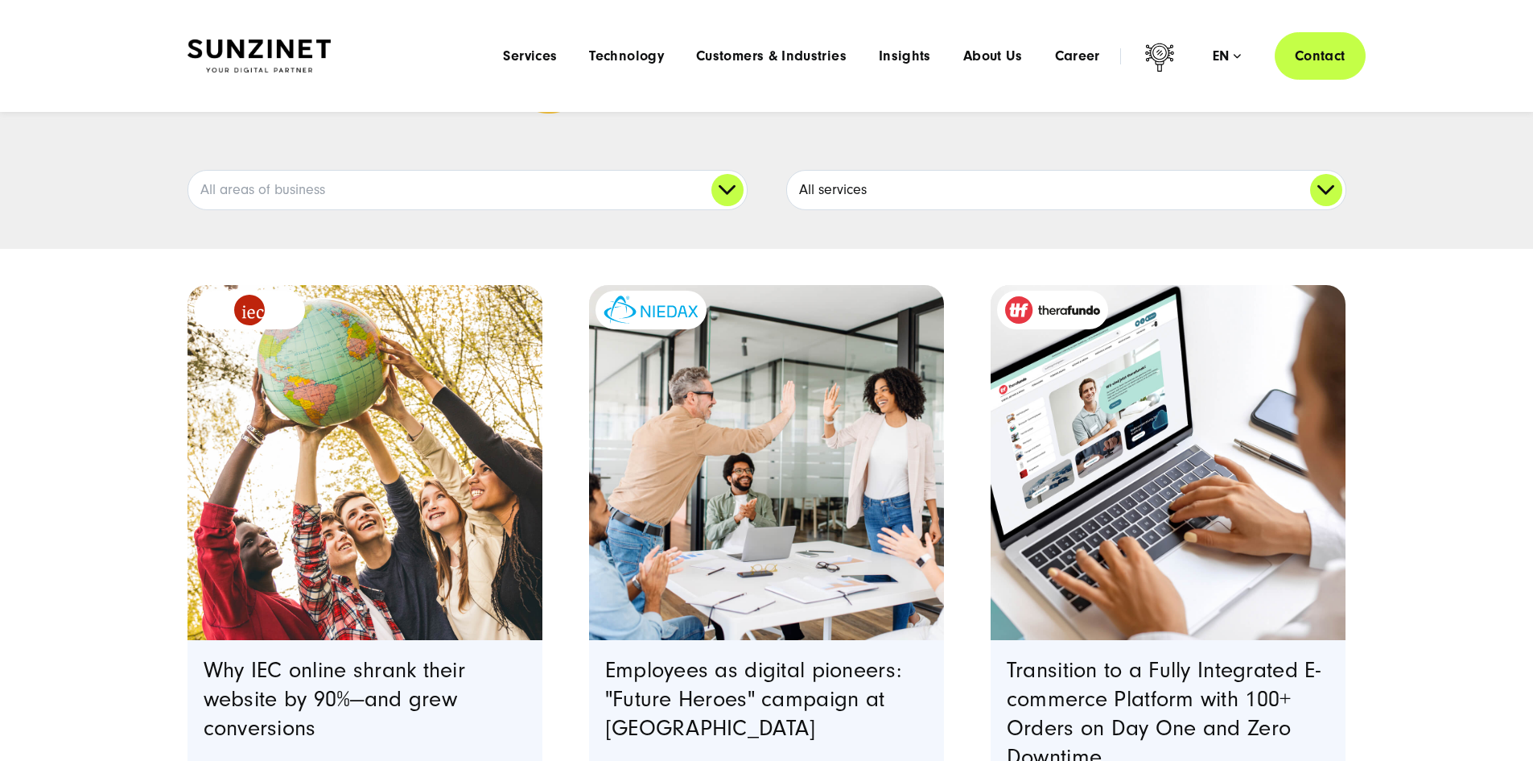
click at [963, 209] on link "All services" at bounding box center [1066, 190] width 559 height 39
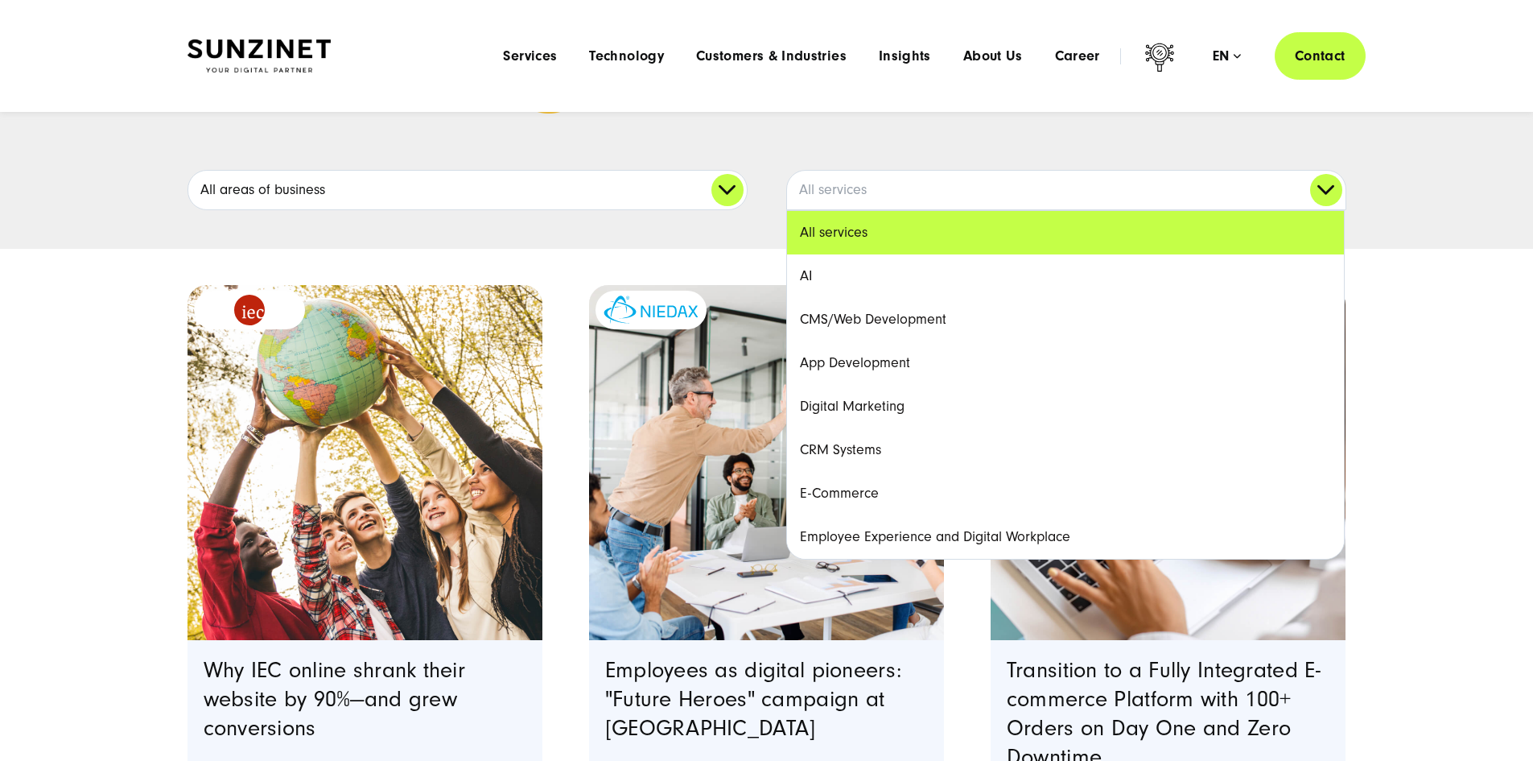
click at [353, 209] on link "All areas of business" at bounding box center [467, 190] width 559 height 39
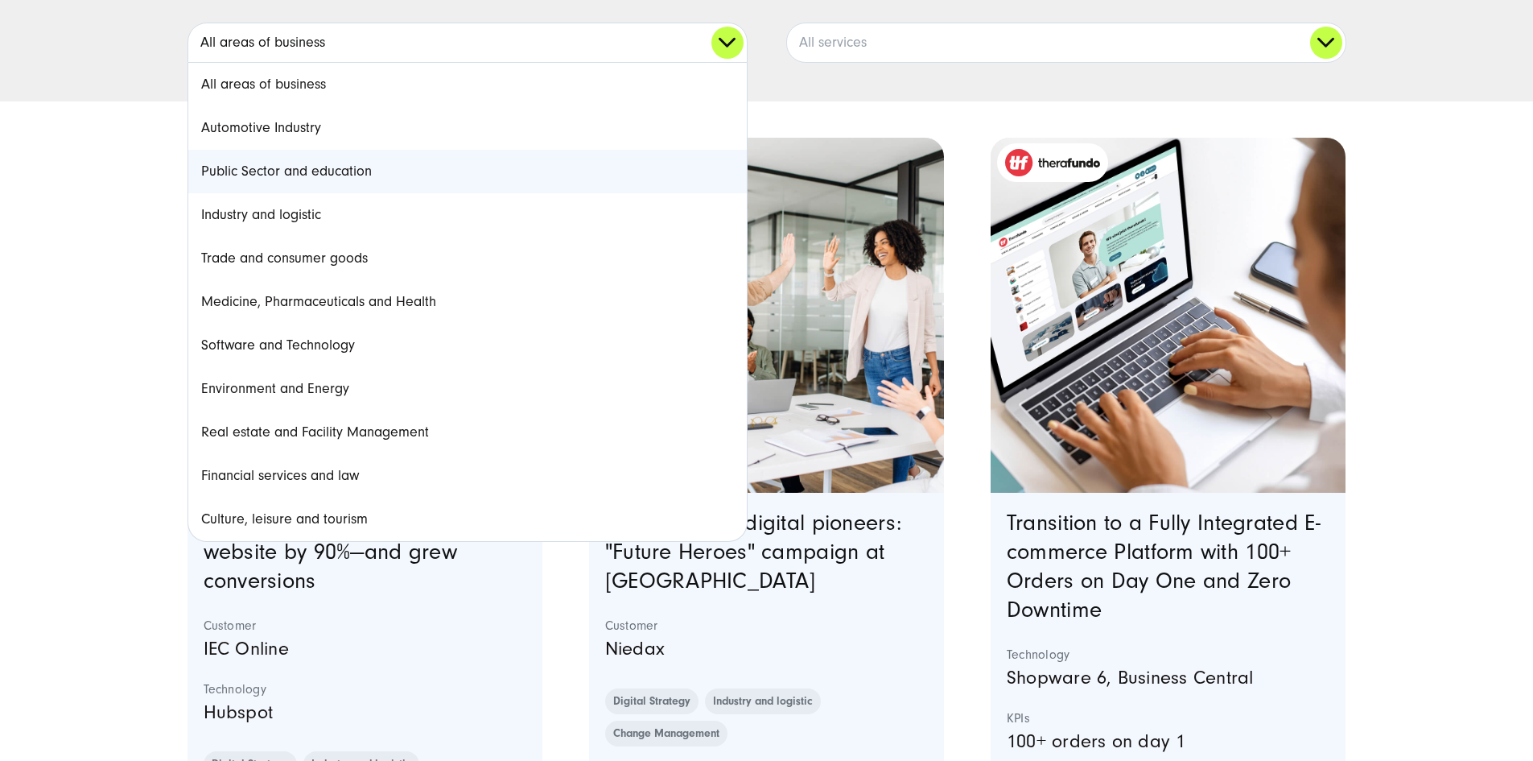
scroll to position [402, 0]
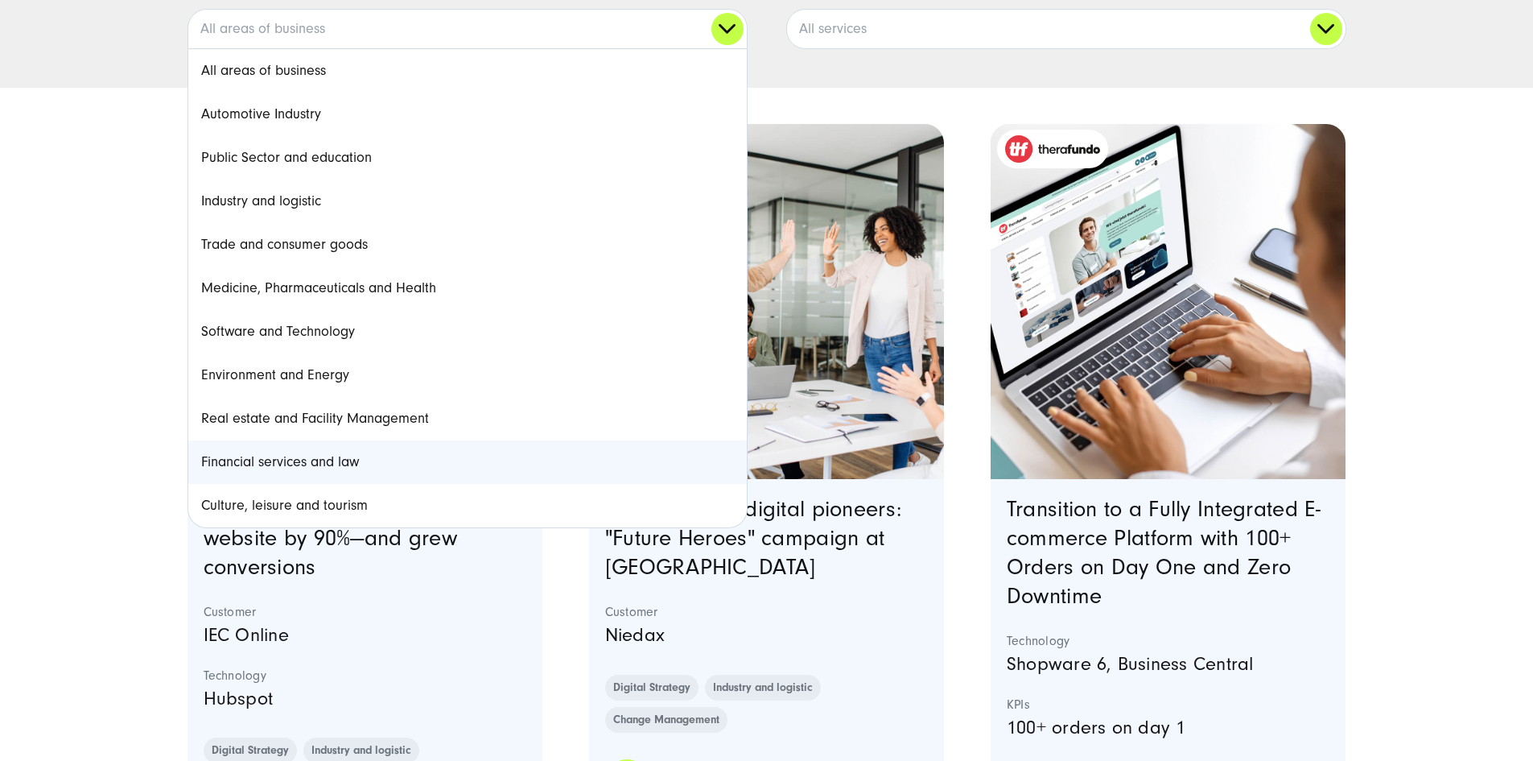
click at [280, 484] on link "Financial services and law" at bounding box center [467, 461] width 559 height 43
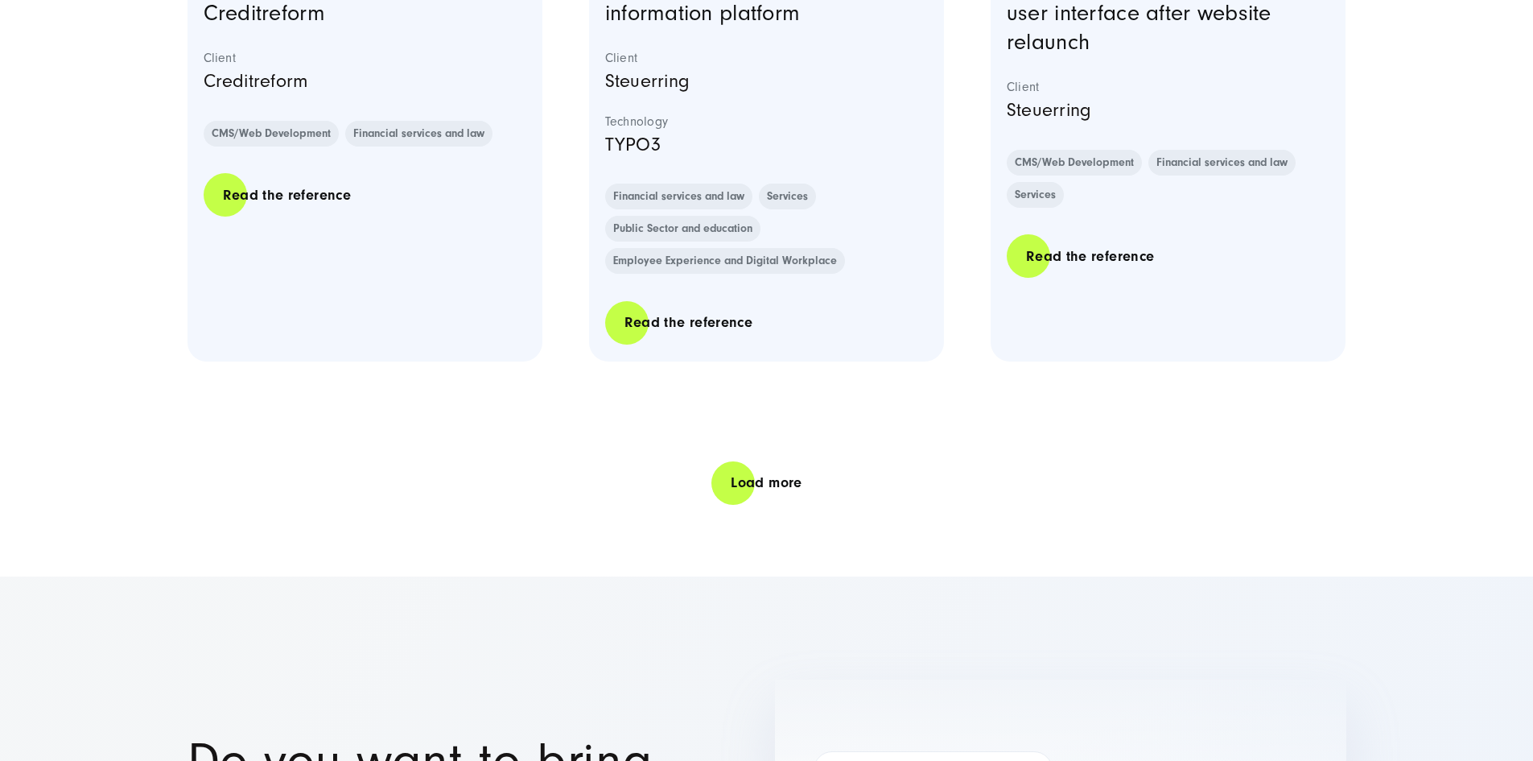
scroll to position [3461, 0]
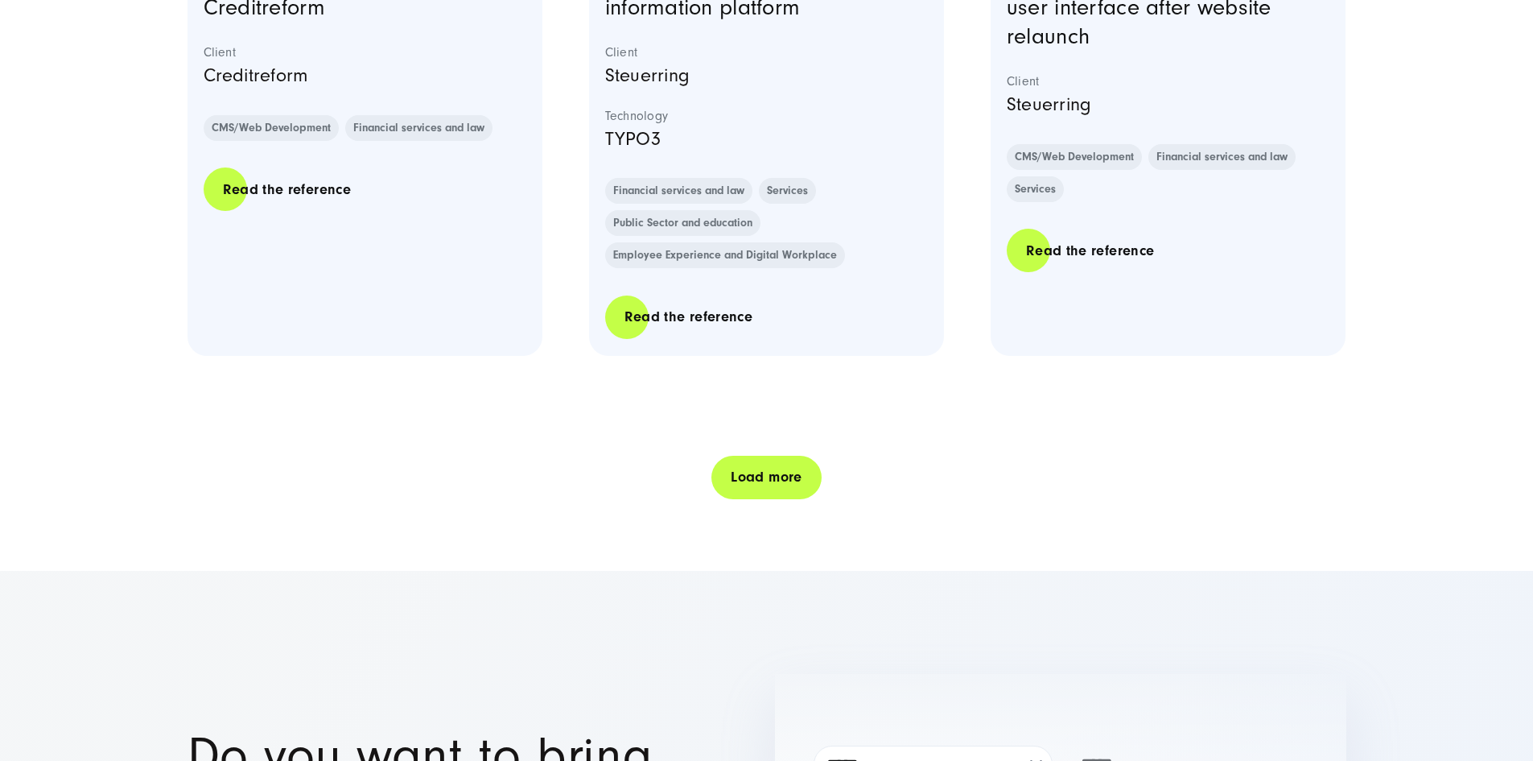
click at [756, 500] on link "Load more" at bounding box center [766, 477] width 109 height 46
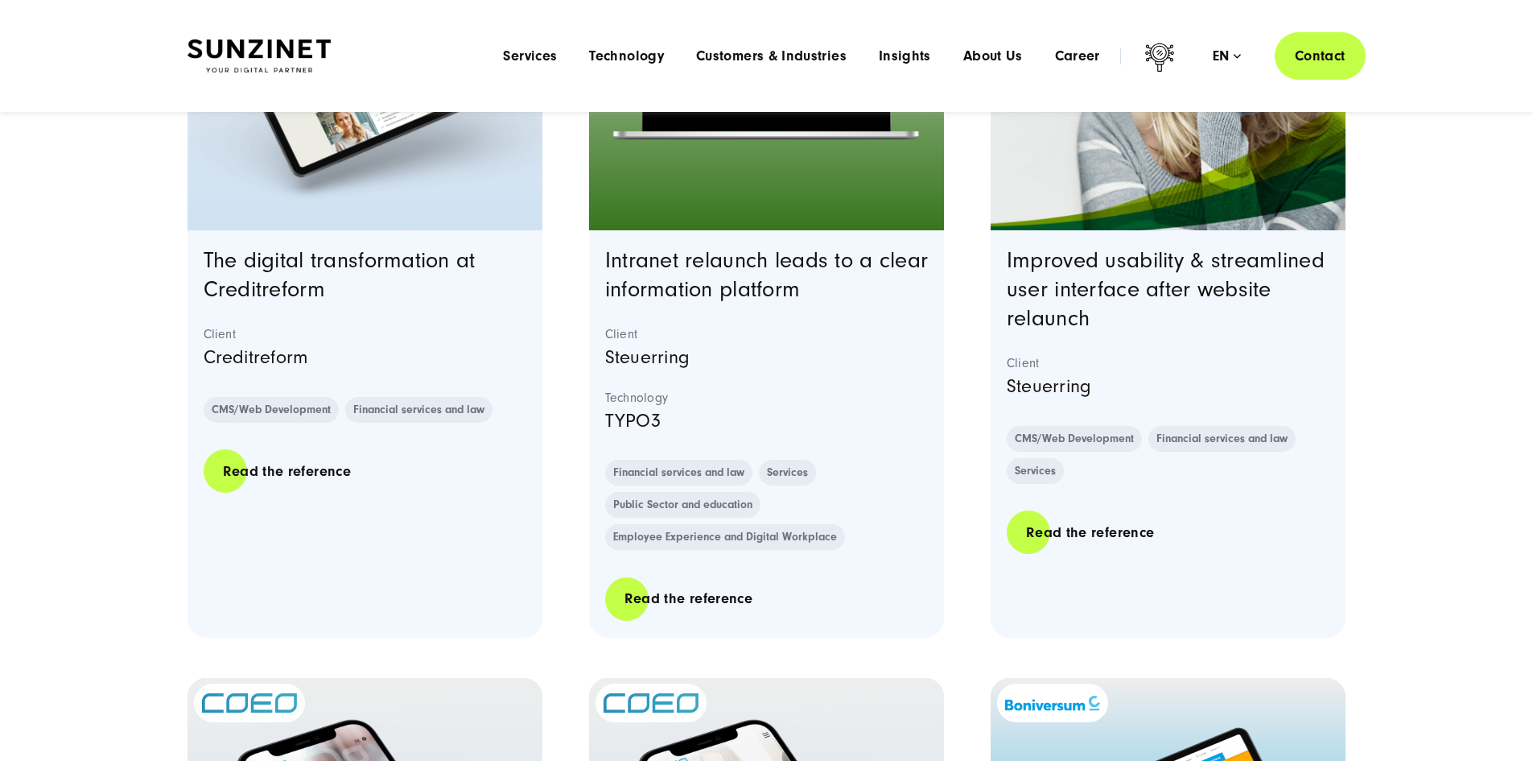
scroll to position [3139, 0]
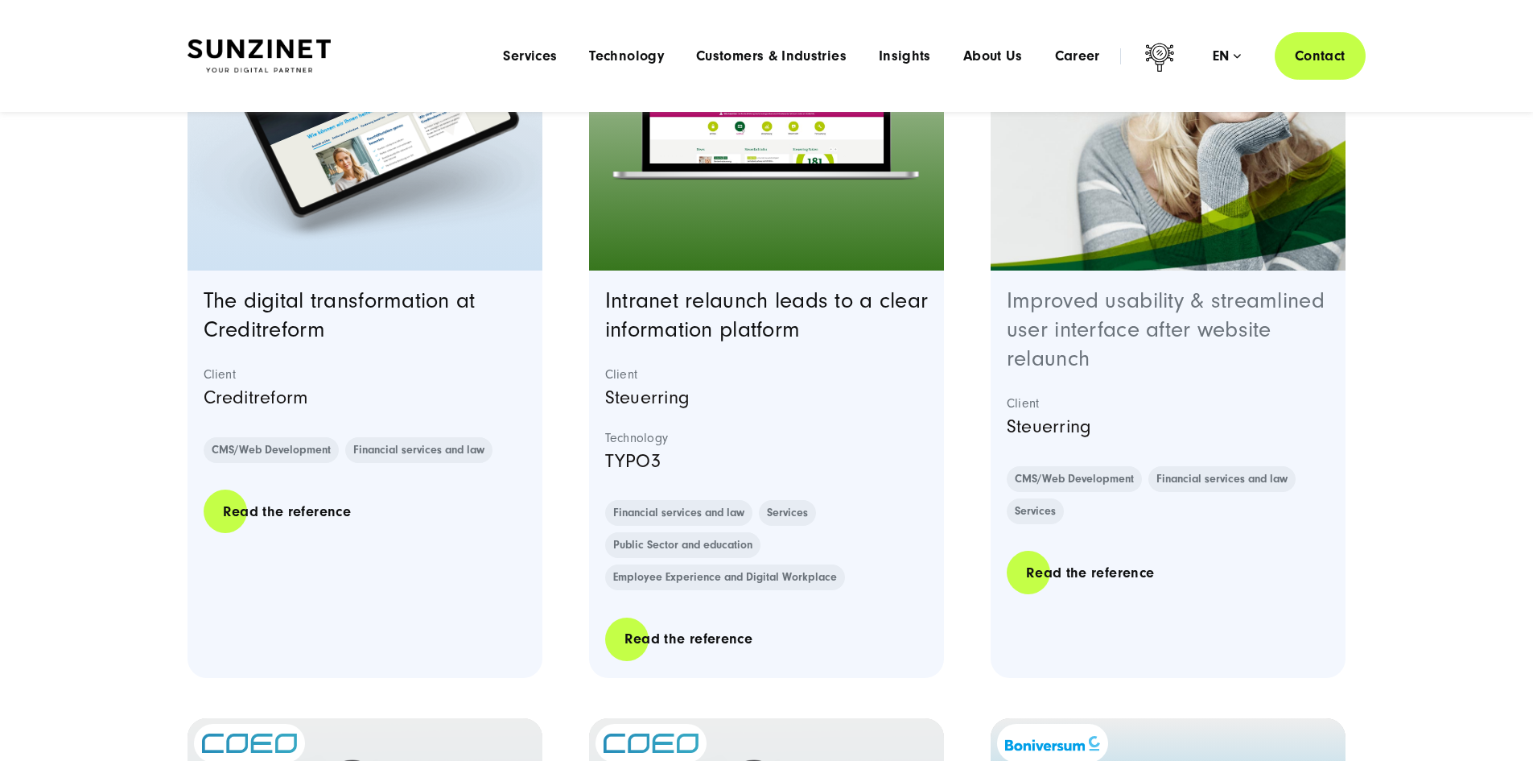
click at [1188, 371] on link "Improved usability & streamlined user interface after website relaunch" at bounding box center [1166, 329] width 318 height 83
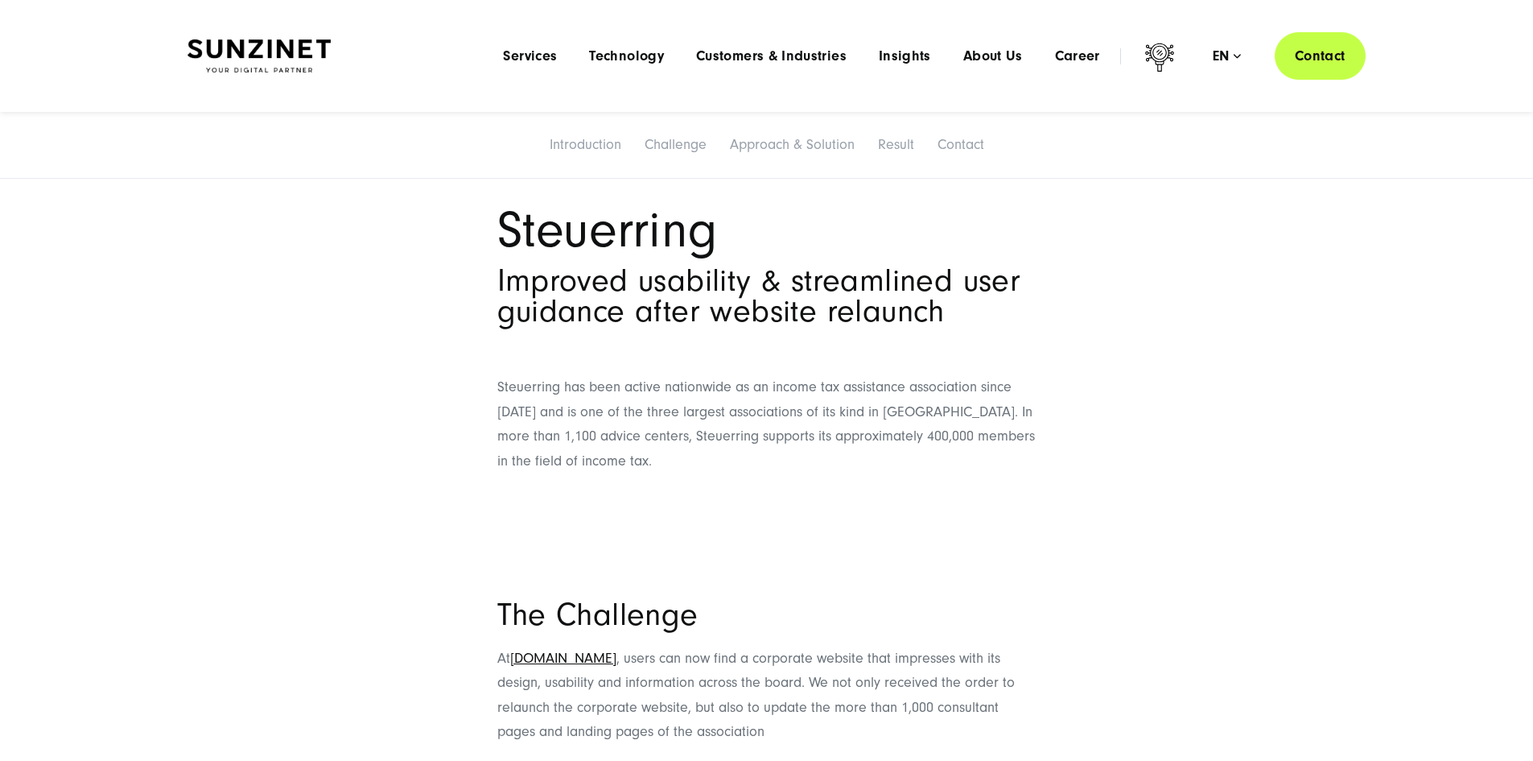
scroll to position [805, 0]
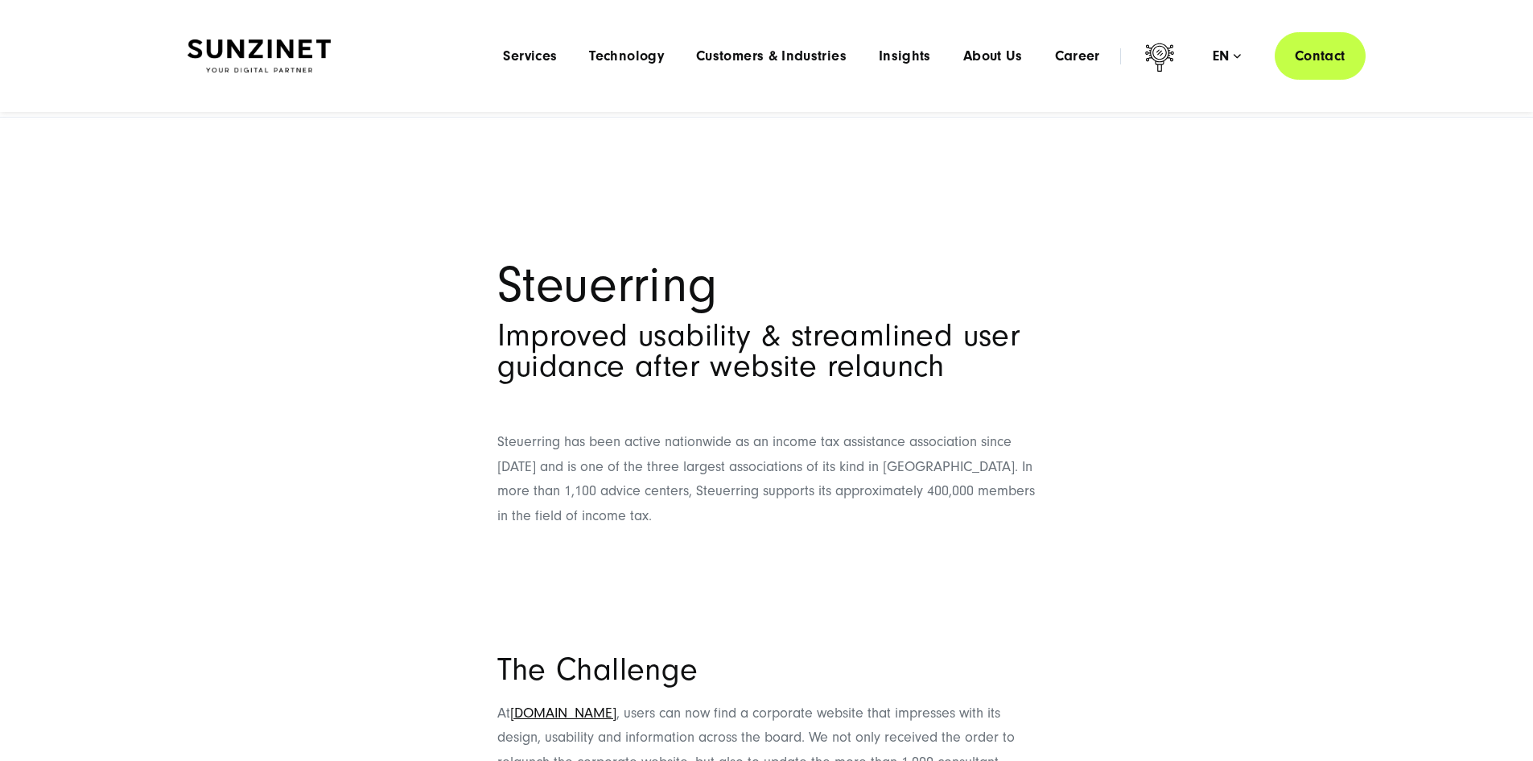
drag, startPoint x: 1175, startPoint y: 350, endPoint x: 1129, endPoint y: 270, distance: 92.4
click at [1129, 270] on div "Steuerring Improved usability & streamlined user guidance after website relaunch" at bounding box center [766, 325] width 1533 height 209
